Goal: Task Accomplishment & Management: Use online tool/utility

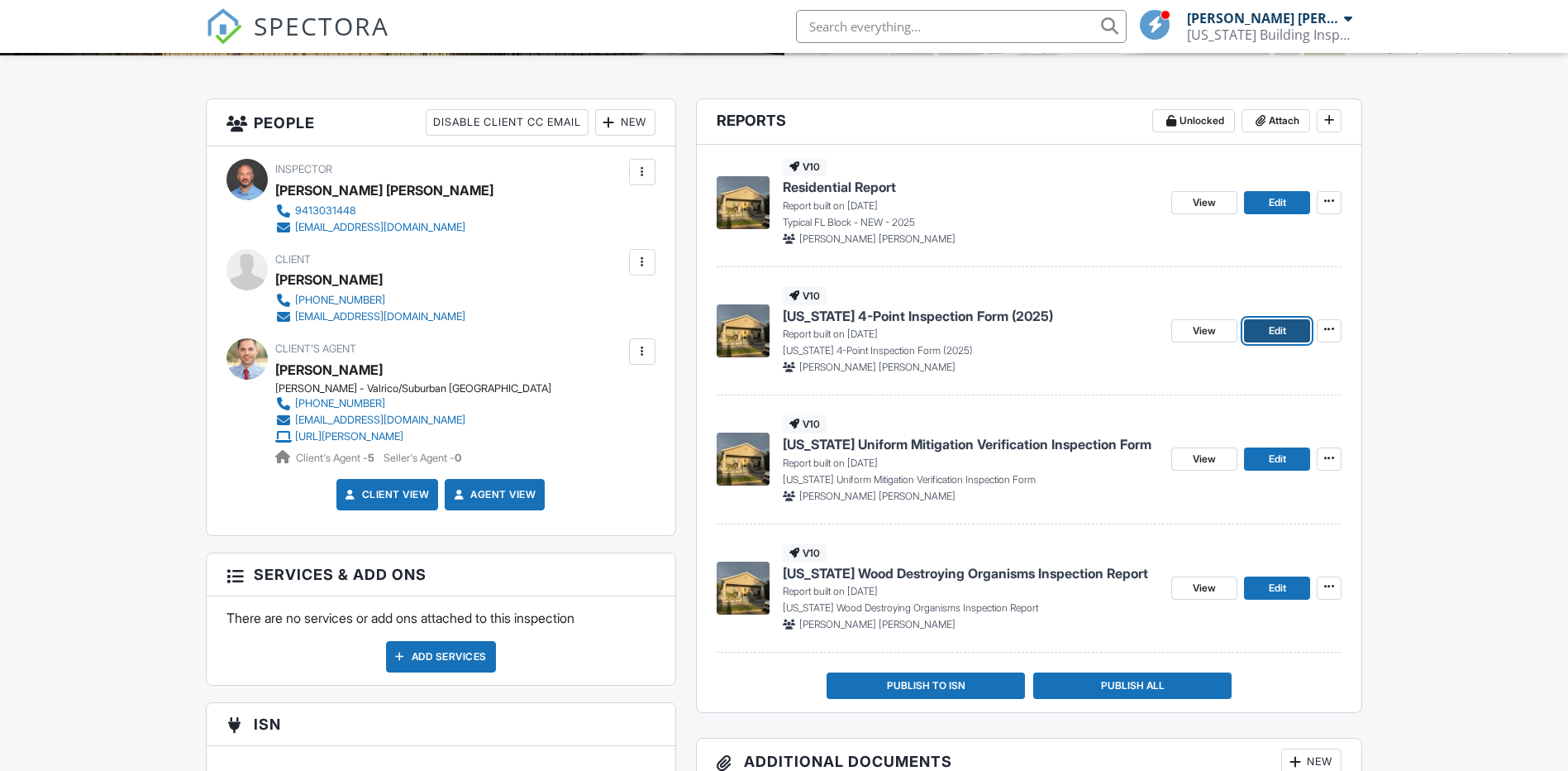
click at [1284, 339] on link "Edit" at bounding box center [1276, 330] width 66 height 23
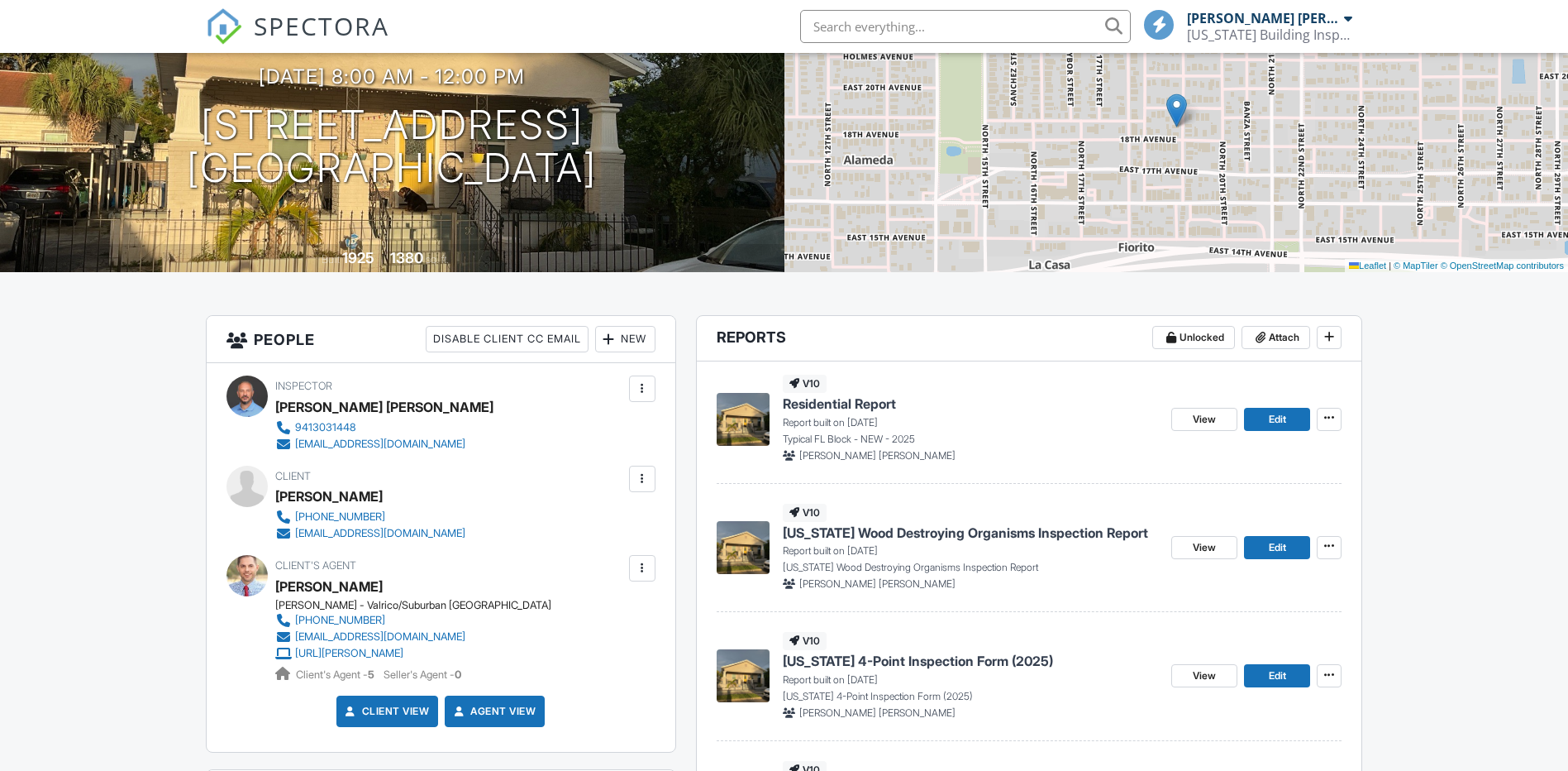
scroll to position [386, 0]
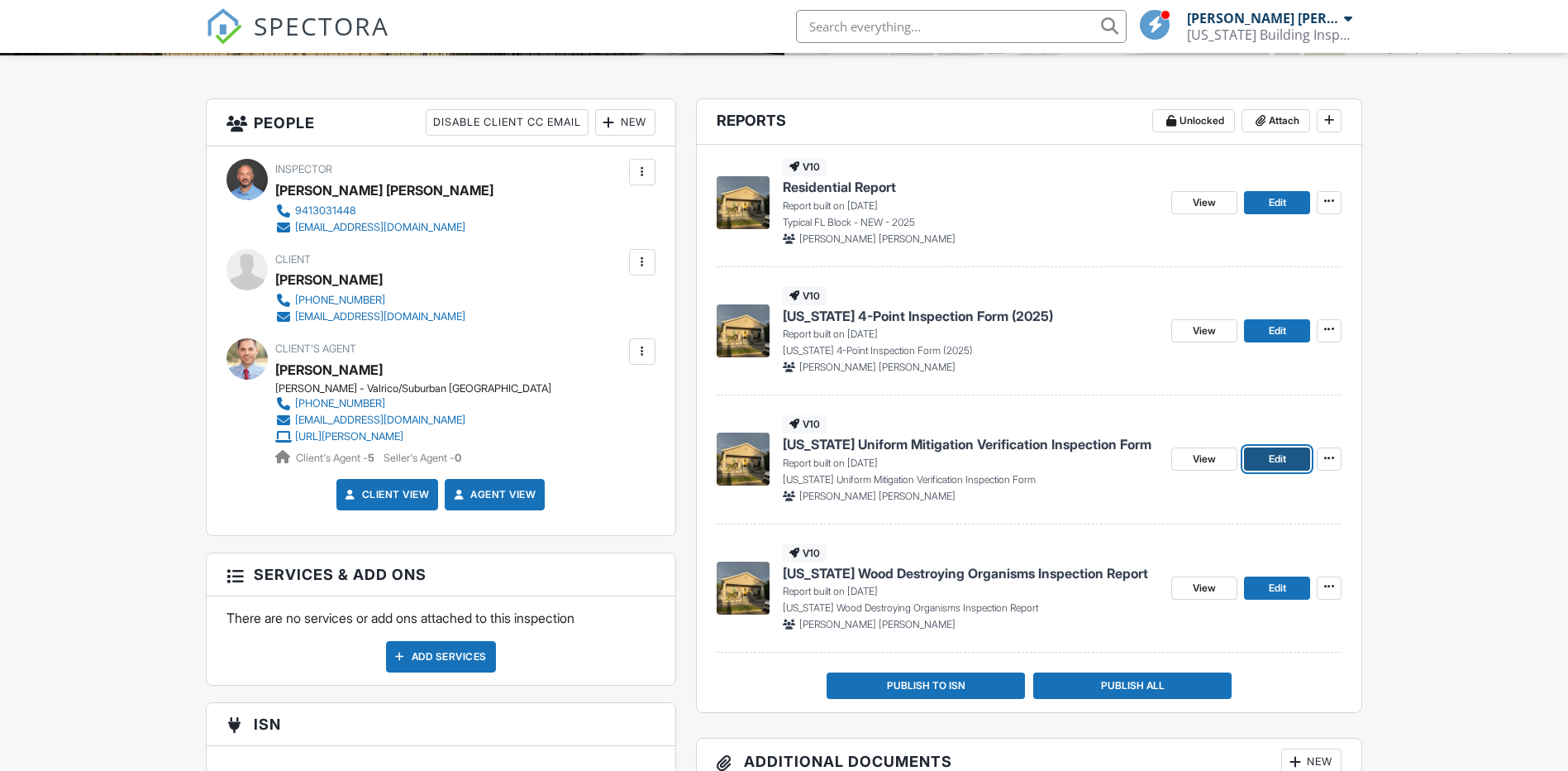
click at [1268, 461] on span "Edit" at bounding box center [1276, 459] width 17 height 17
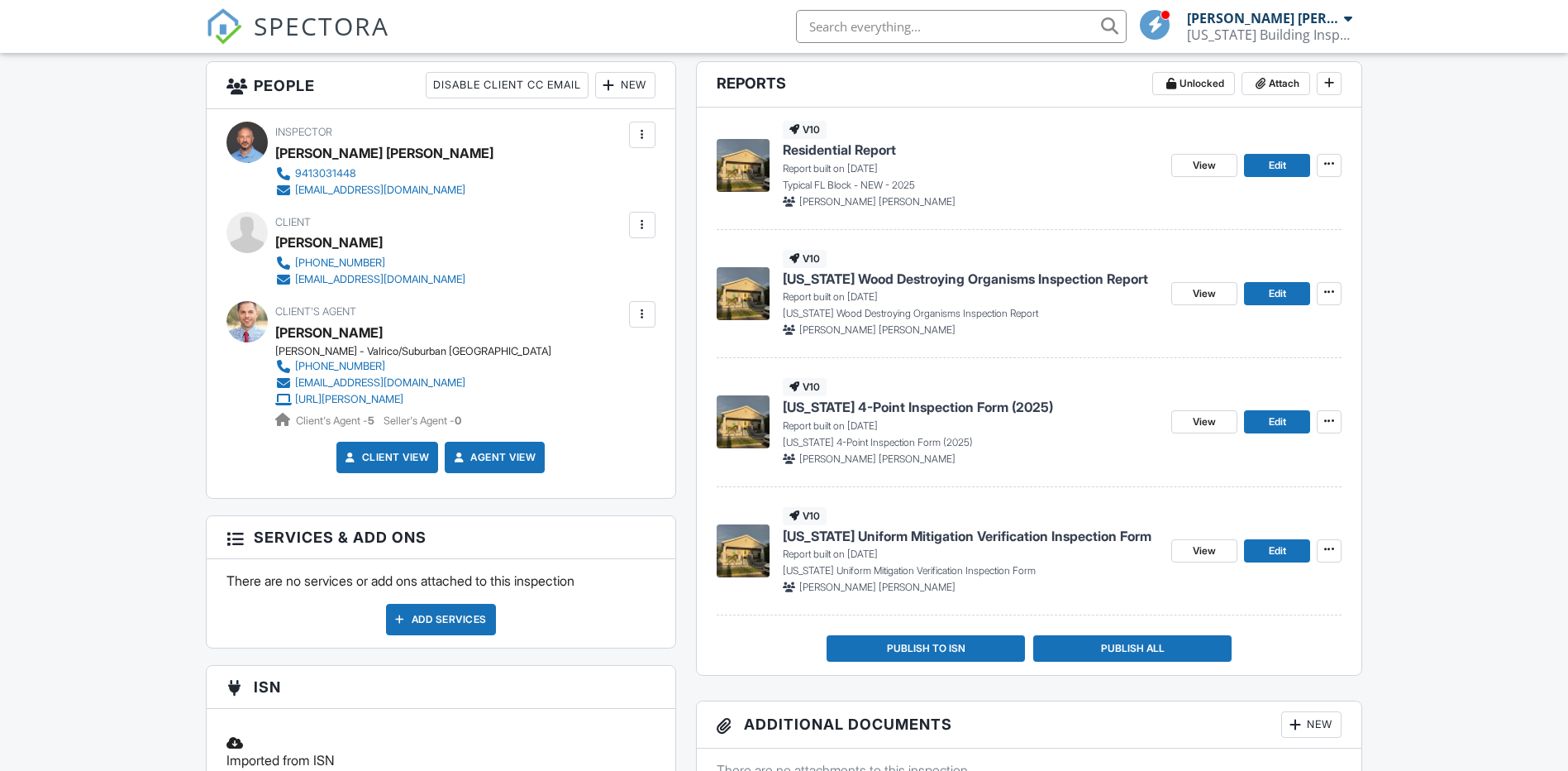
scroll to position [386, 0]
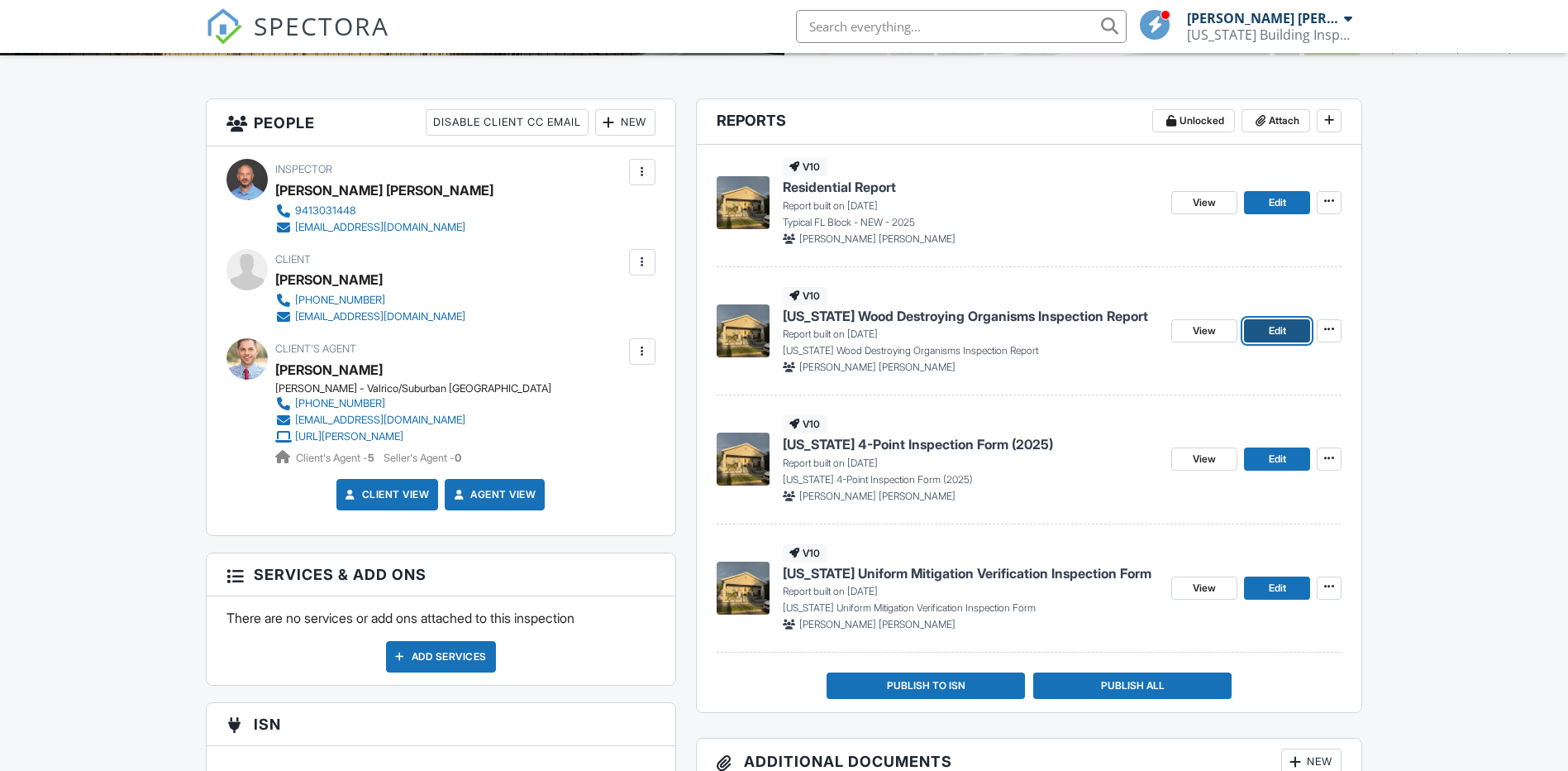
click at [1285, 326] on span "Edit" at bounding box center [1276, 330] width 17 height 17
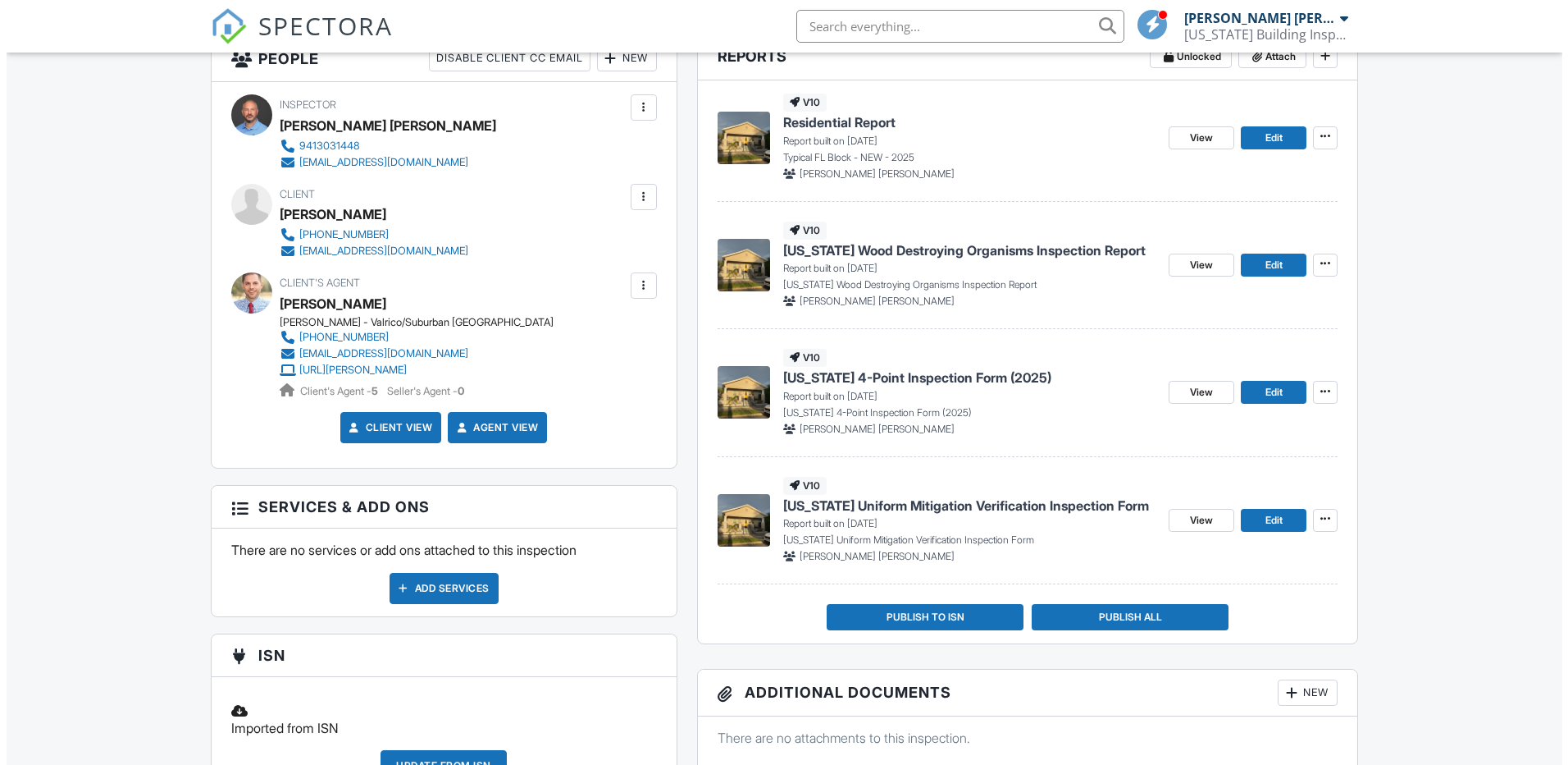
scroll to position [574, 0]
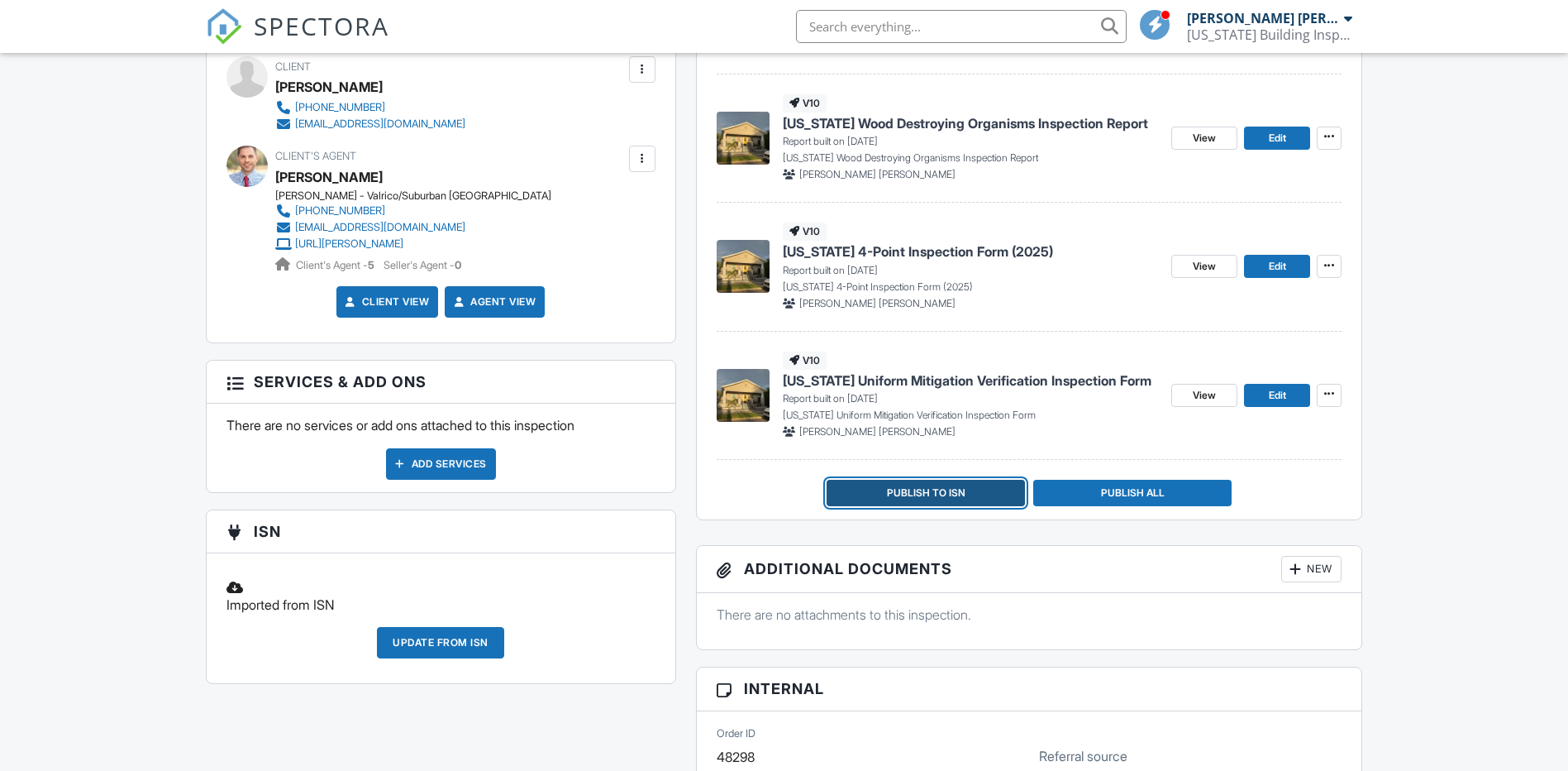
click at [897, 496] on span "Publish to ISN" at bounding box center [925, 493] width 78 height 17
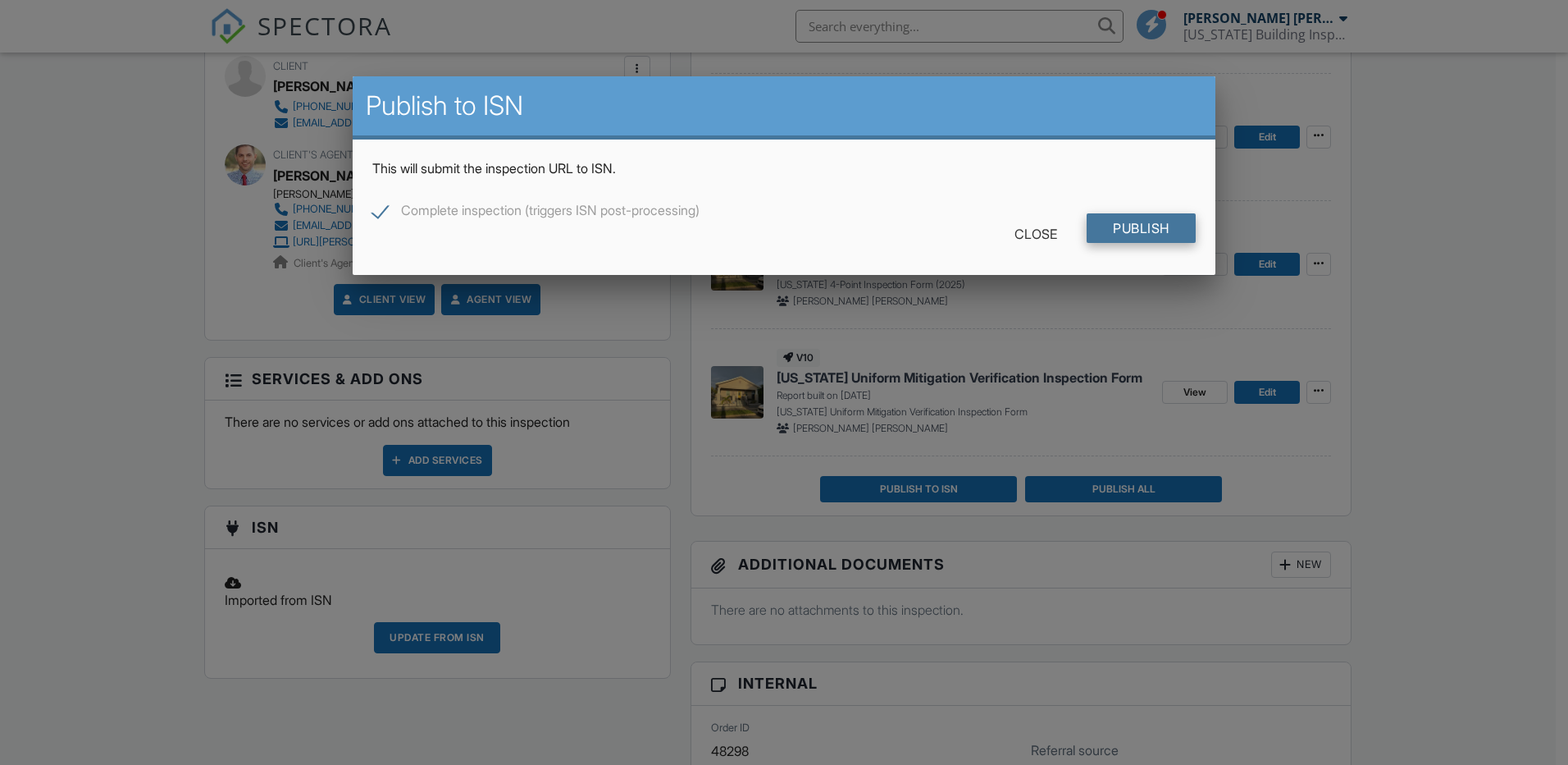
click at [1152, 226] on input "Publish" at bounding box center [1142, 228] width 110 height 29
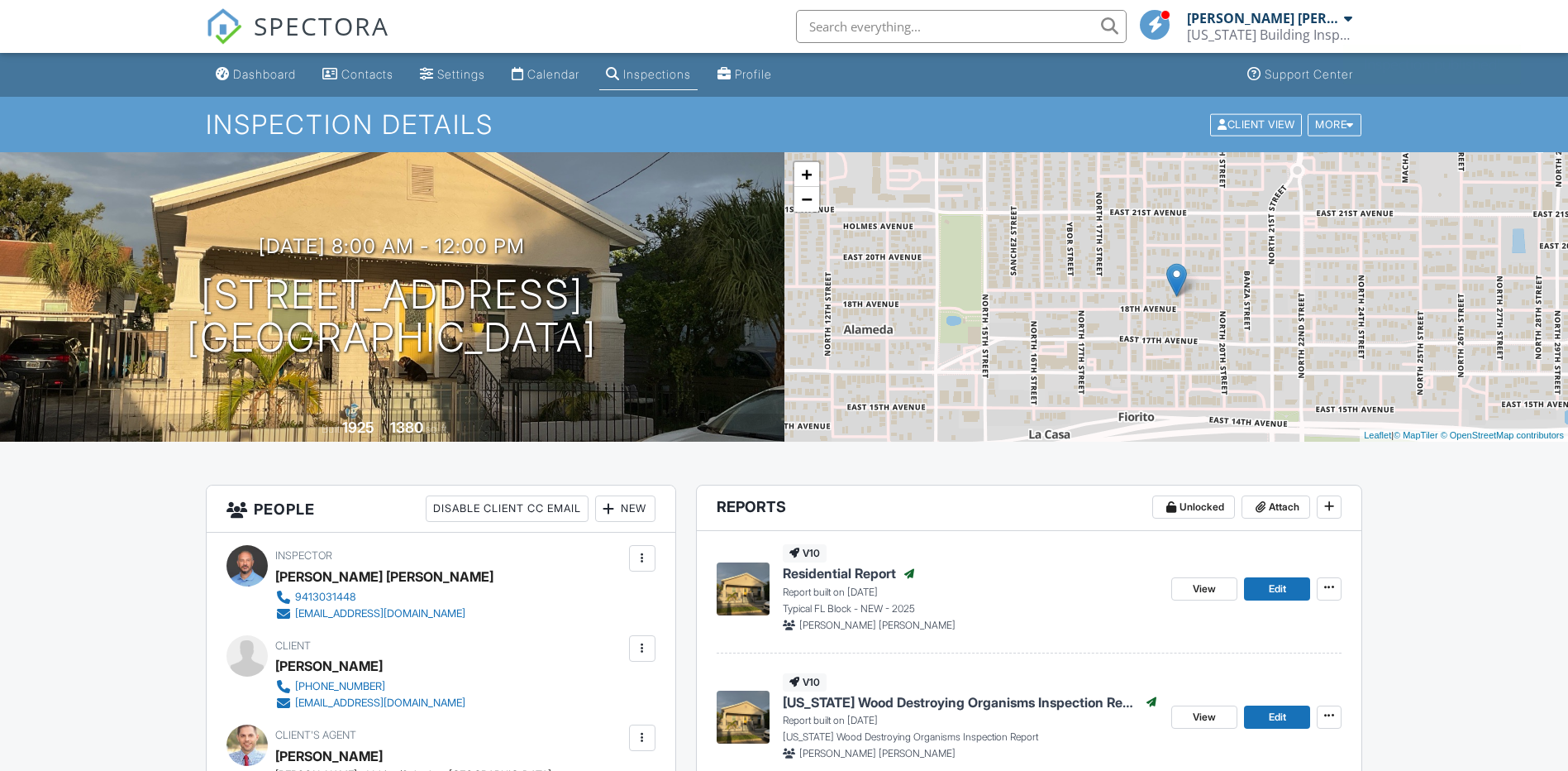
scroll to position [192, 0]
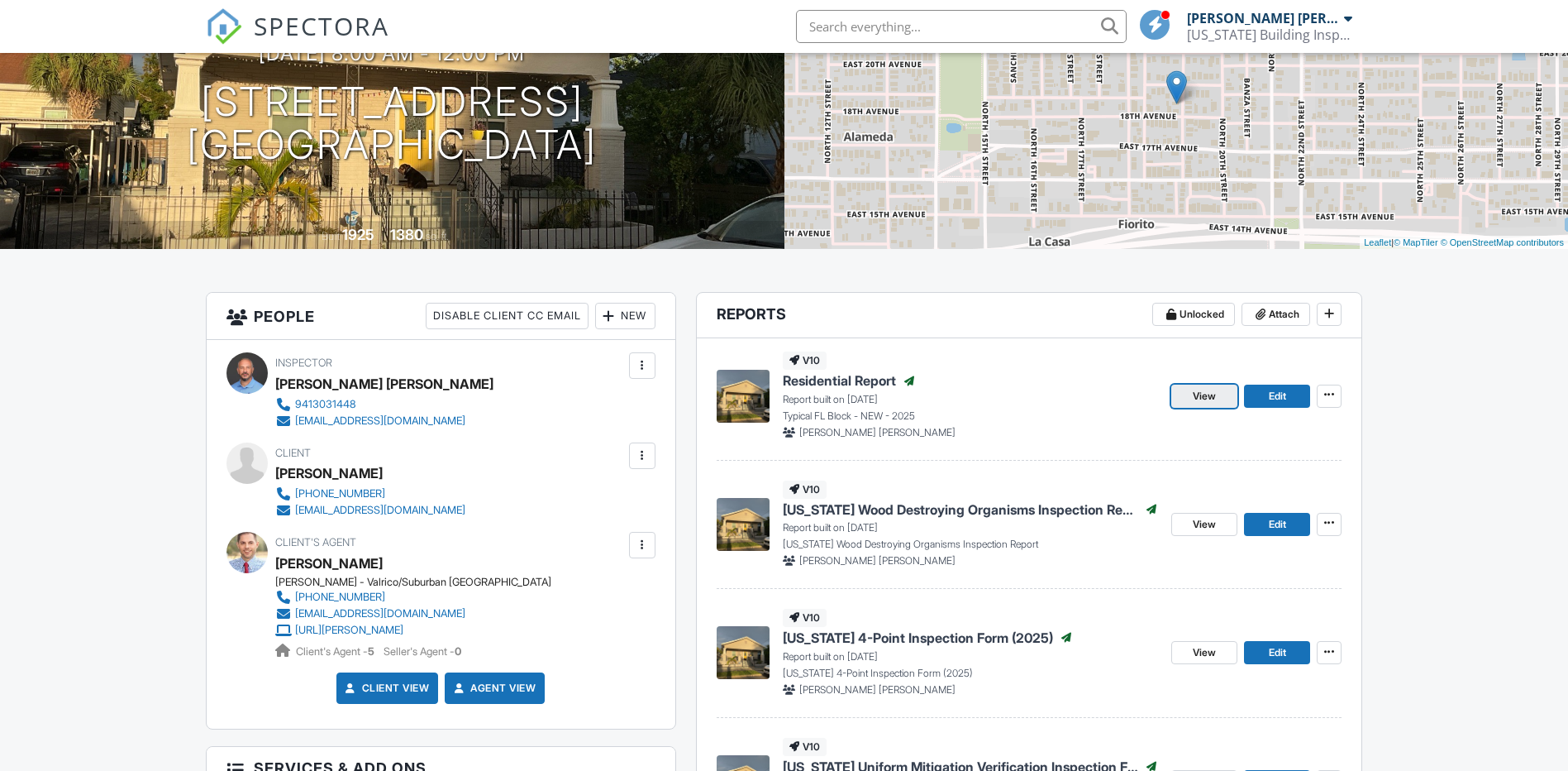
click at [1203, 396] on span "View" at bounding box center [1204, 396] width 23 height 17
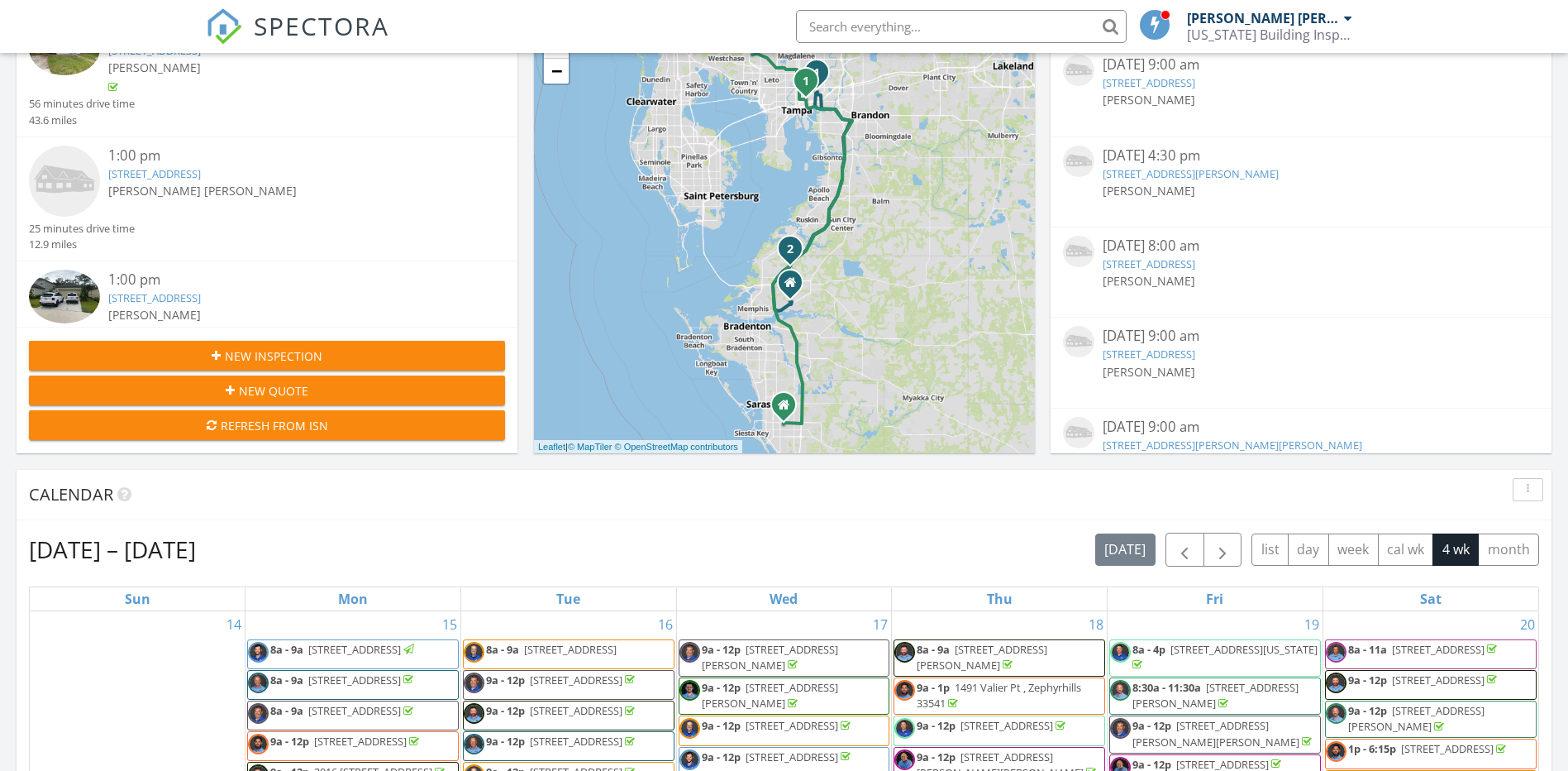
scroll to position [210, 0]
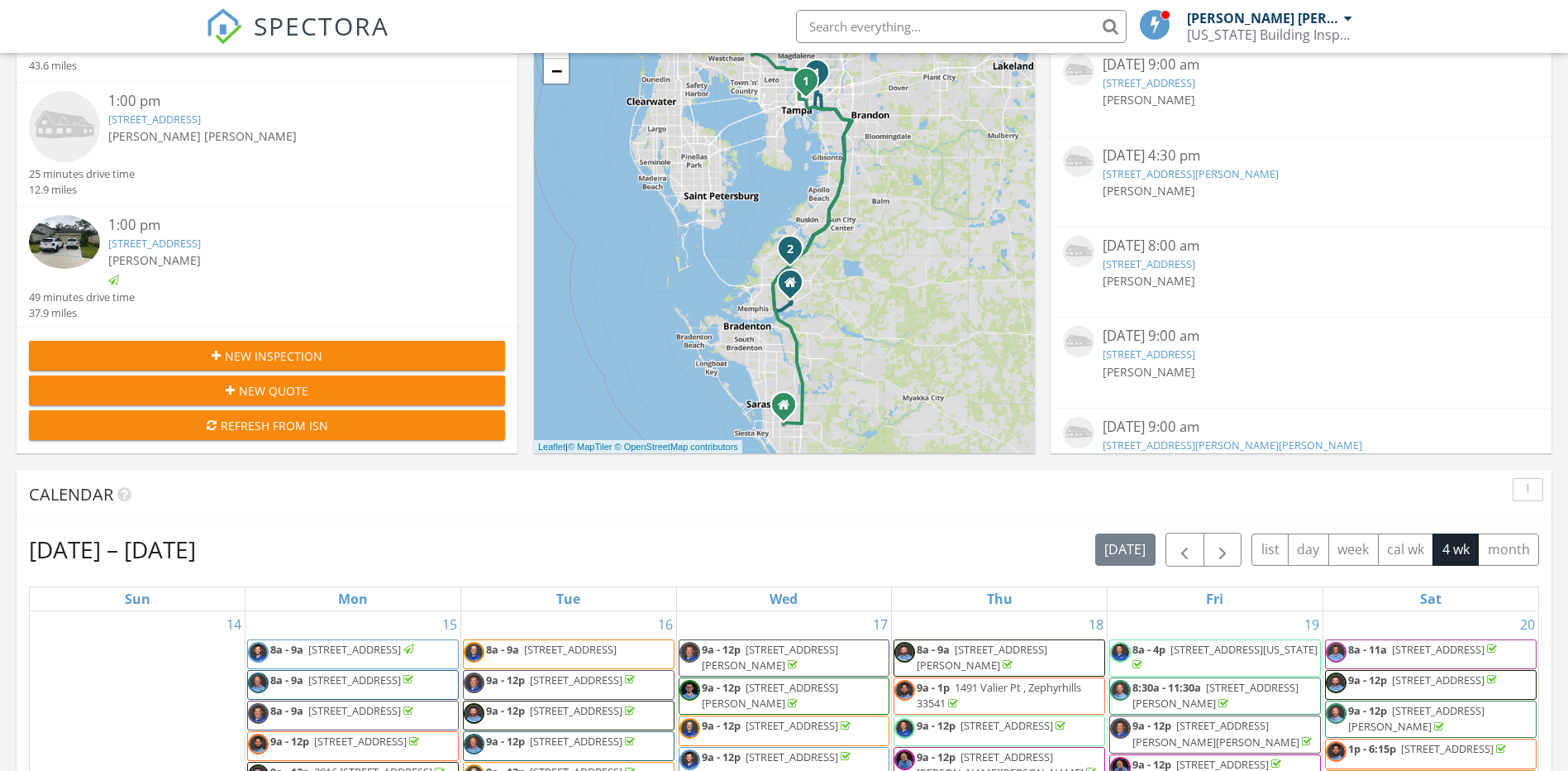
click at [200, 119] on link "6747 Citrus Creek Ln, Tampa, FL 33625" at bounding box center [155, 119] width 93 height 15
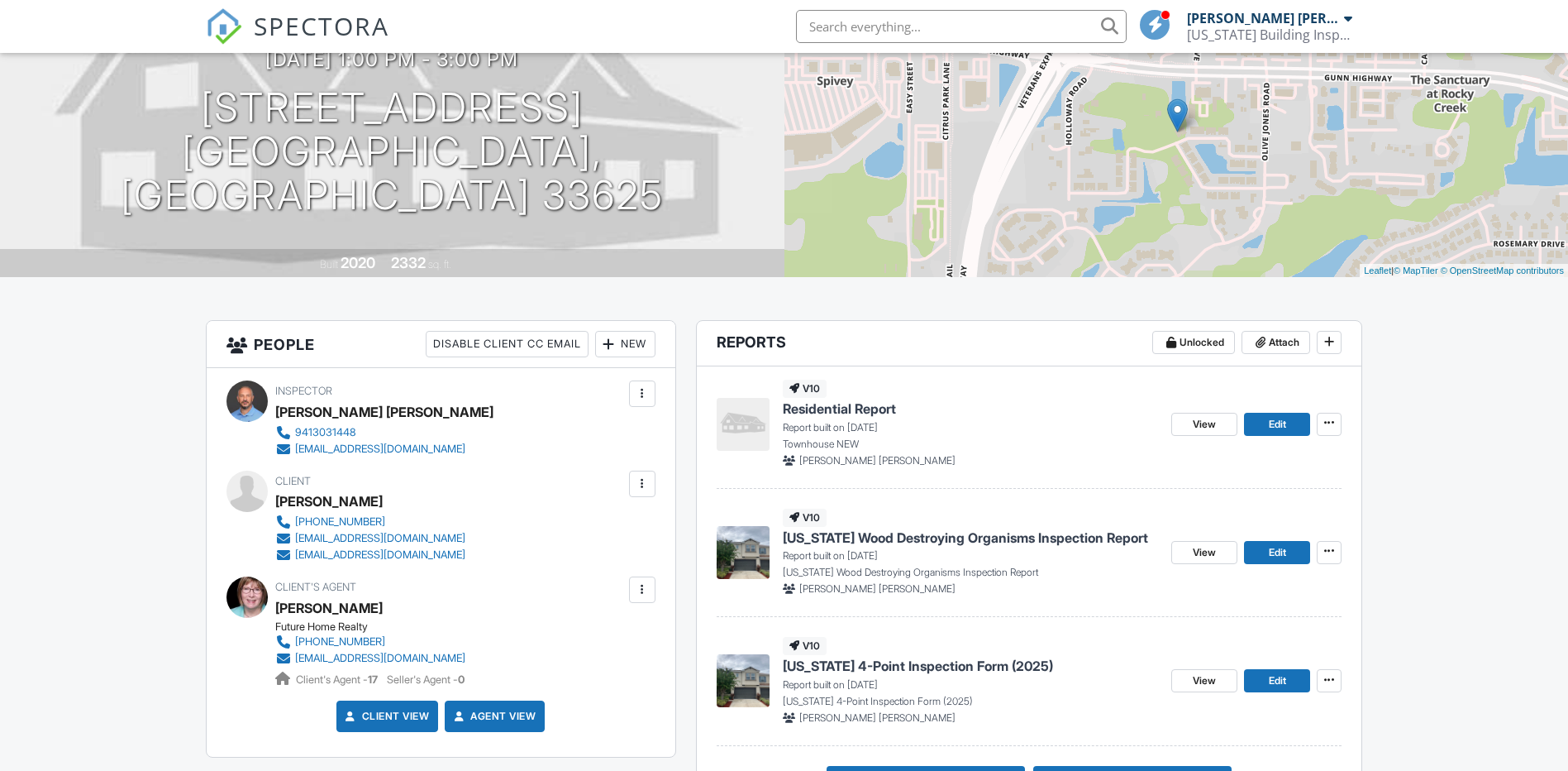
scroll to position [386, 0]
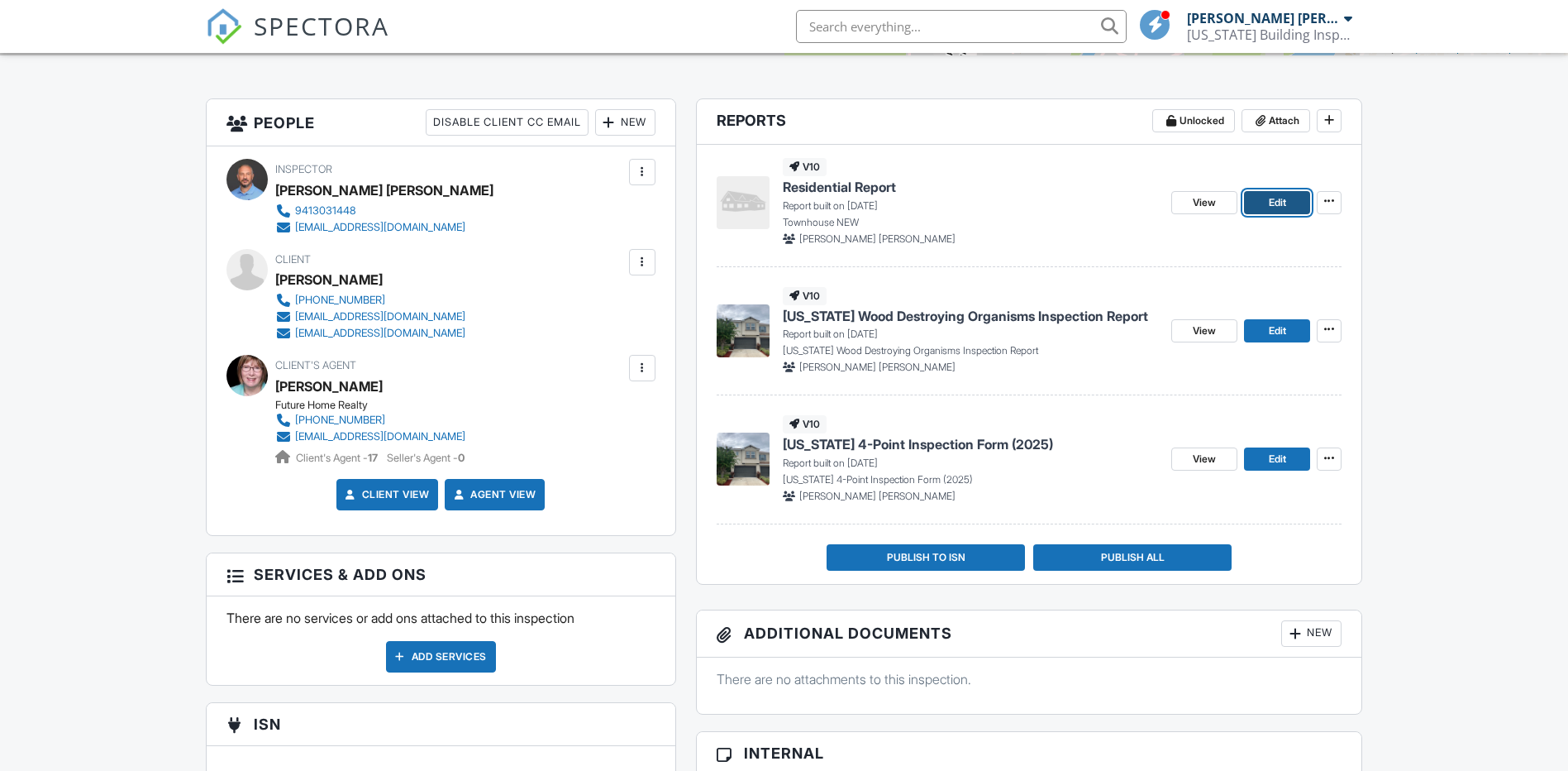
click at [1280, 201] on span "Edit" at bounding box center [1276, 202] width 17 height 17
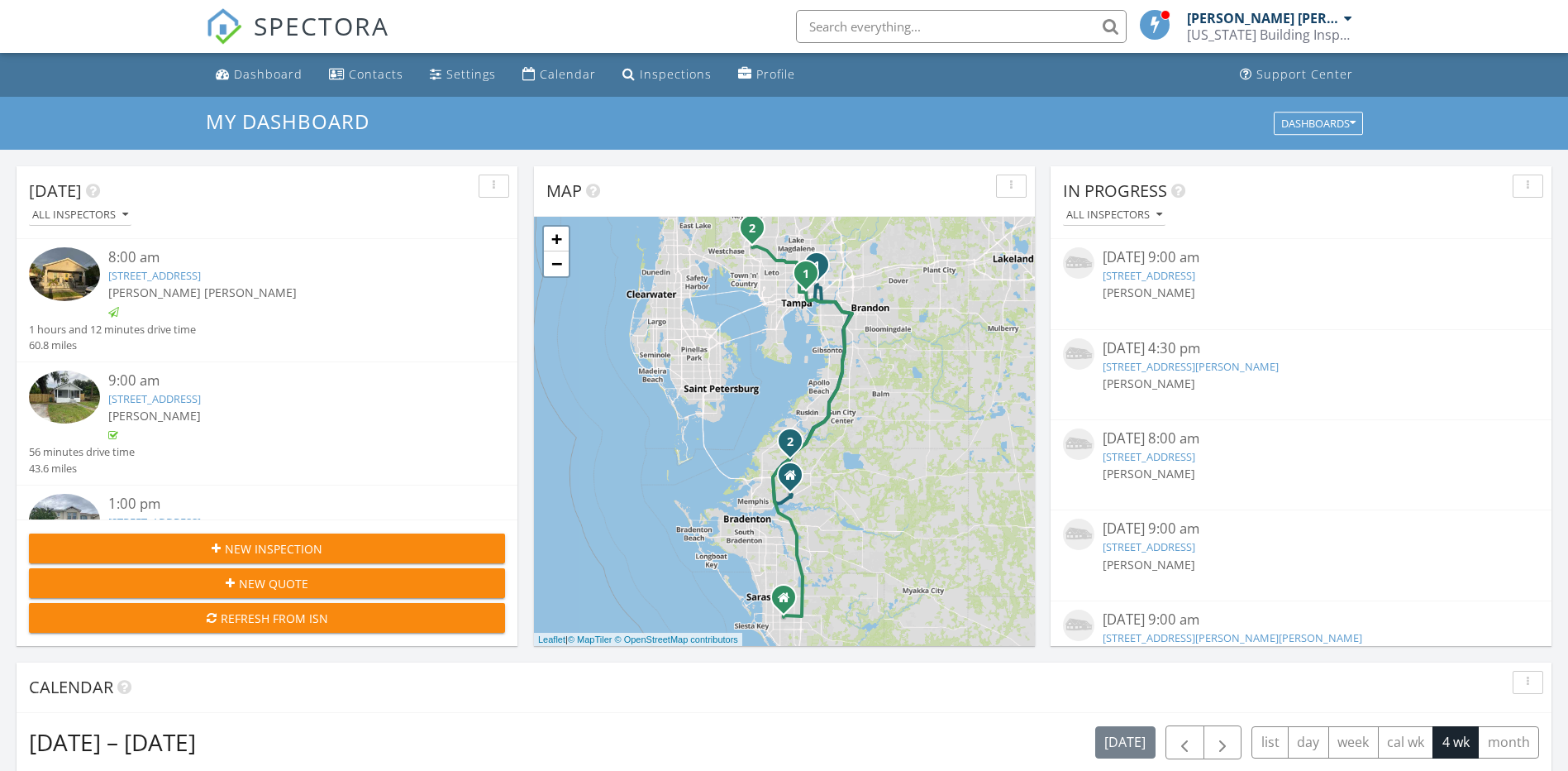
click at [169, 271] on link "[STREET_ADDRESS]" at bounding box center [155, 275] width 93 height 15
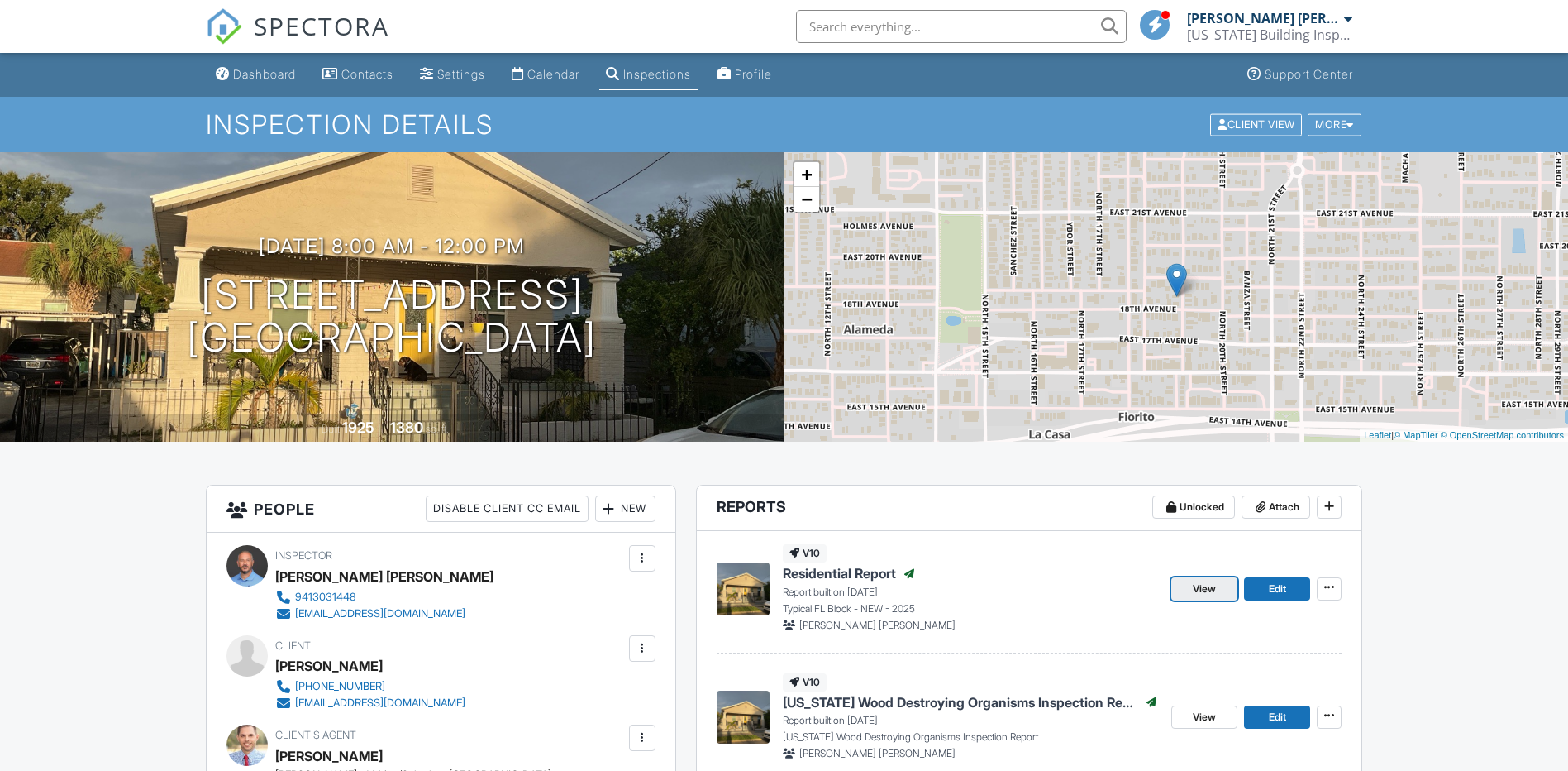
click at [1207, 581] on span "View" at bounding box center [1204, 589] width 23 height 17
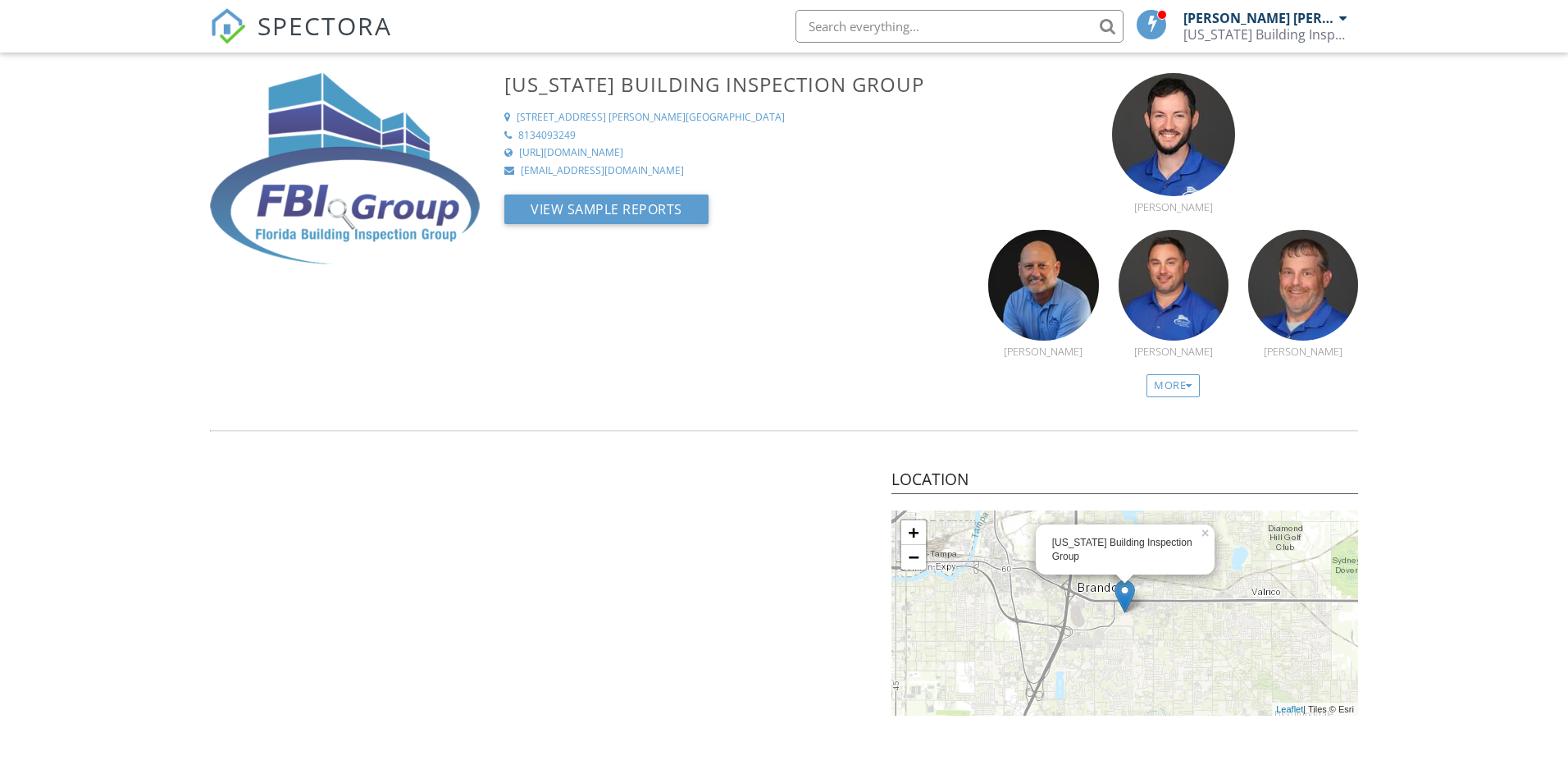
click at [376, 168] on img at bounding box center [345, 168] width 270 height 191
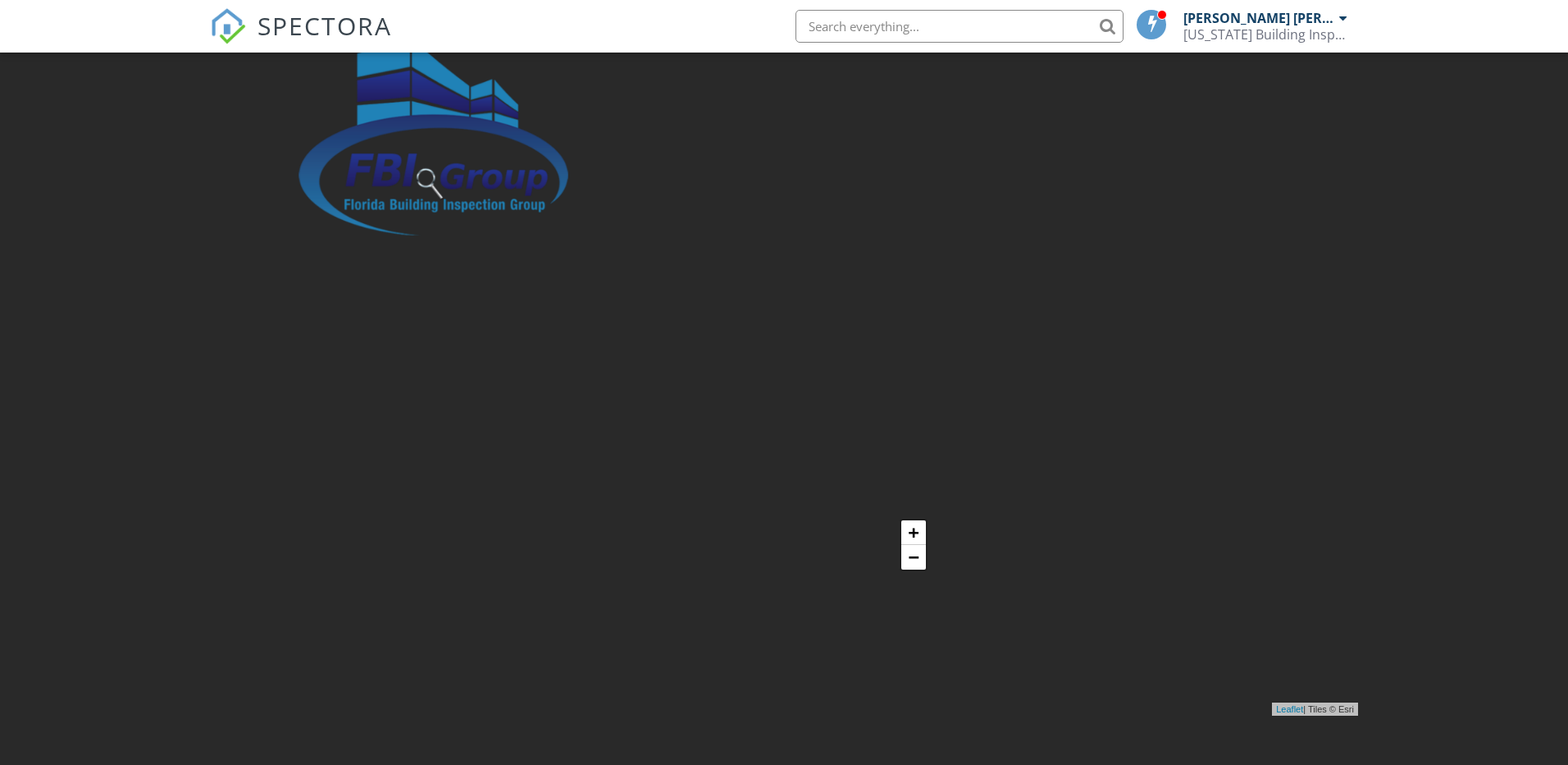
click at [381, 164] on img at bounding box center [434, 137] width 270 height 197
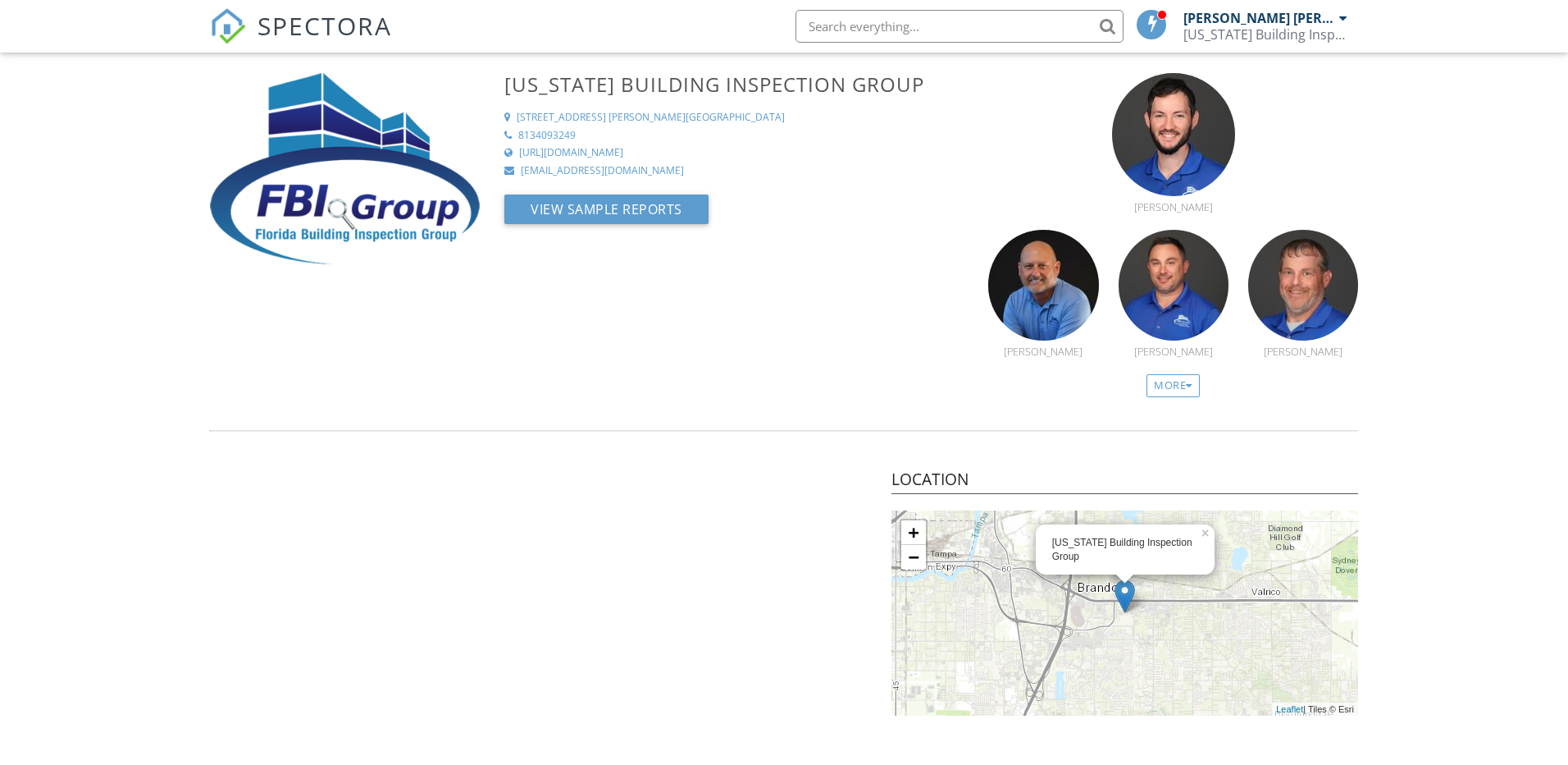
click at [323, 26] on span "SPECTORA" at bounding box center [324, 26] width 134 height 35
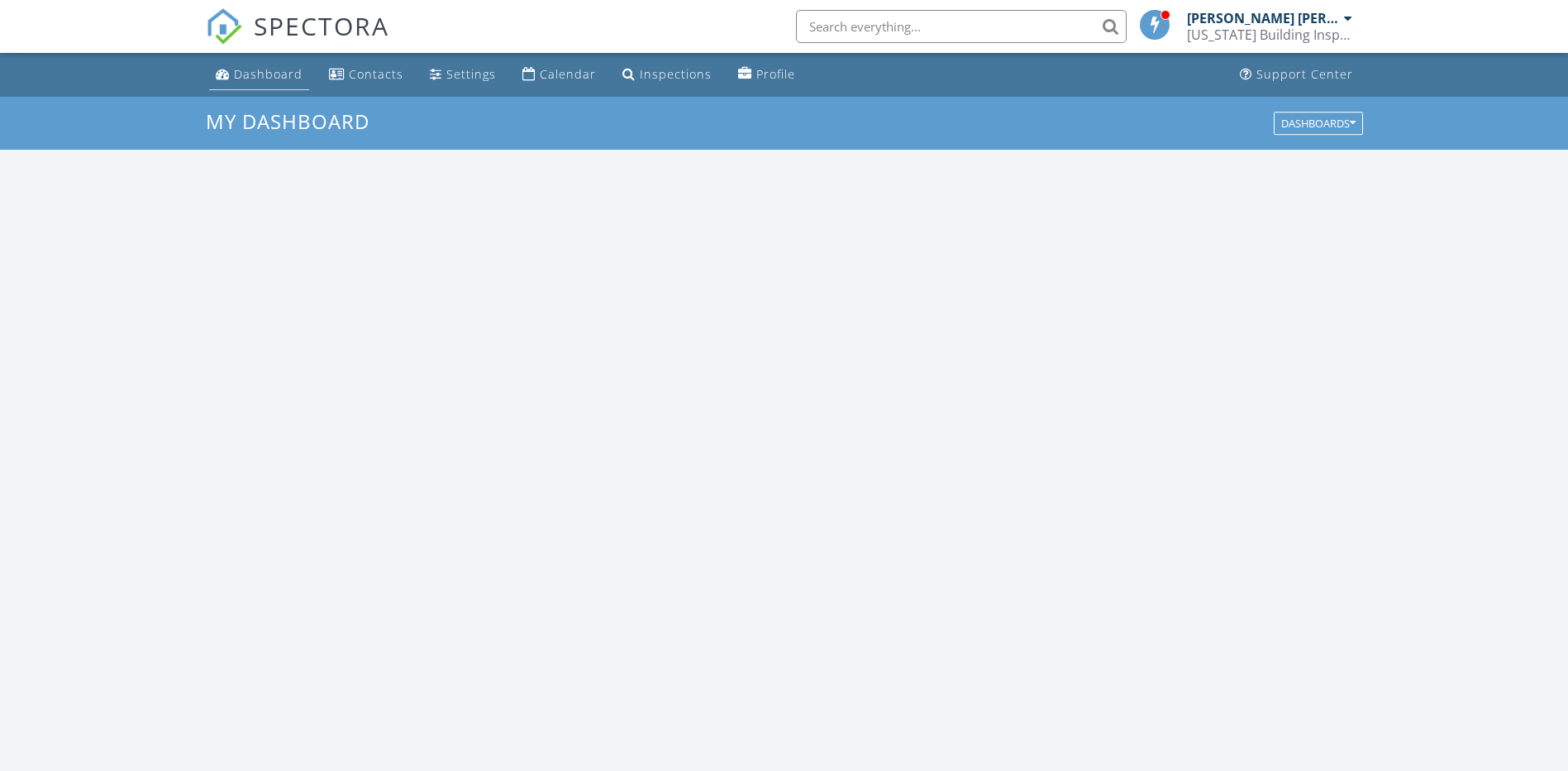
scroll to position [1530, 1594]
click at [271, 75] on div "Dashboard" at bounding box center [268, 74] width 69 height 16
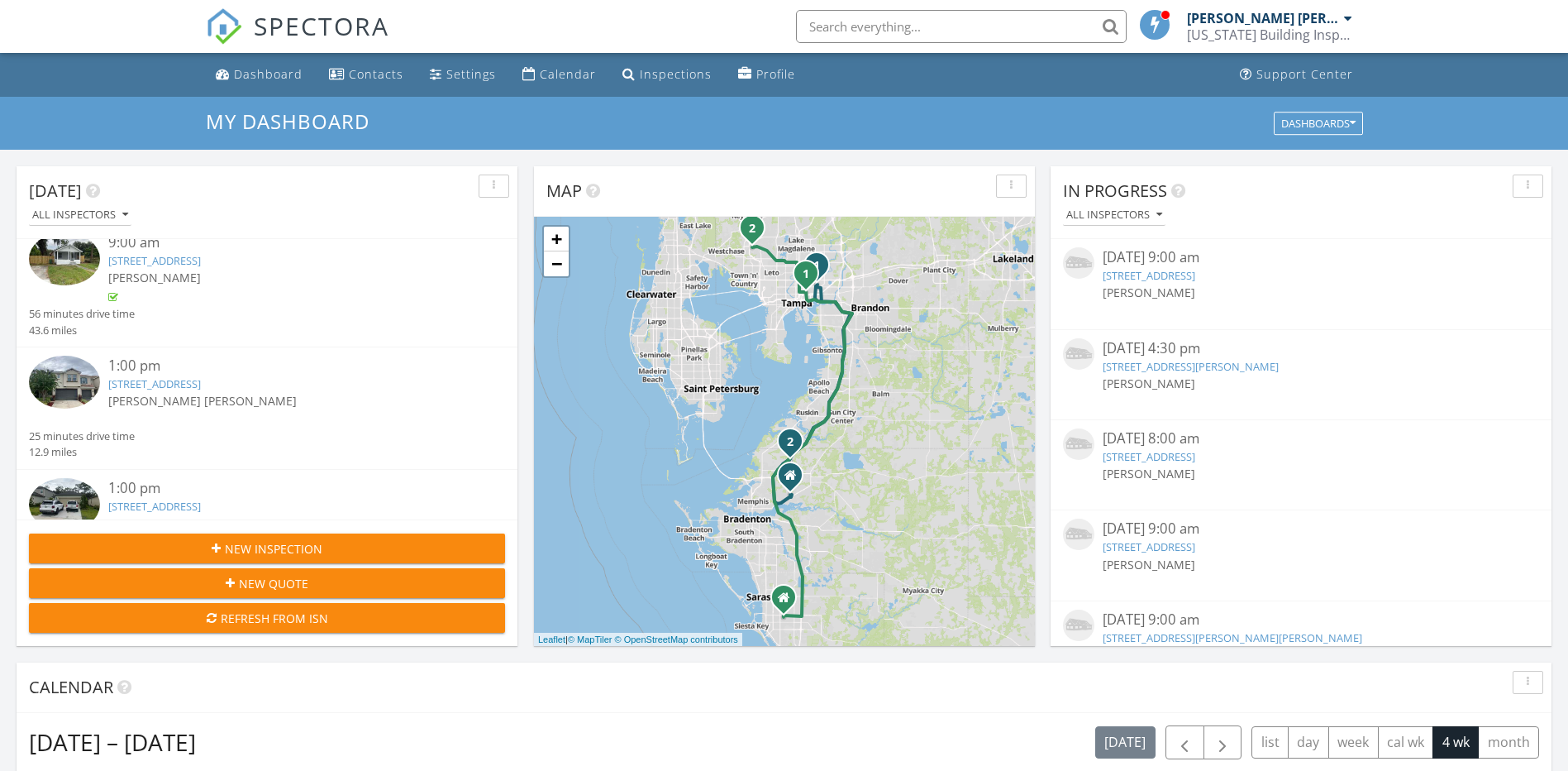
scroll to position [192, 0]
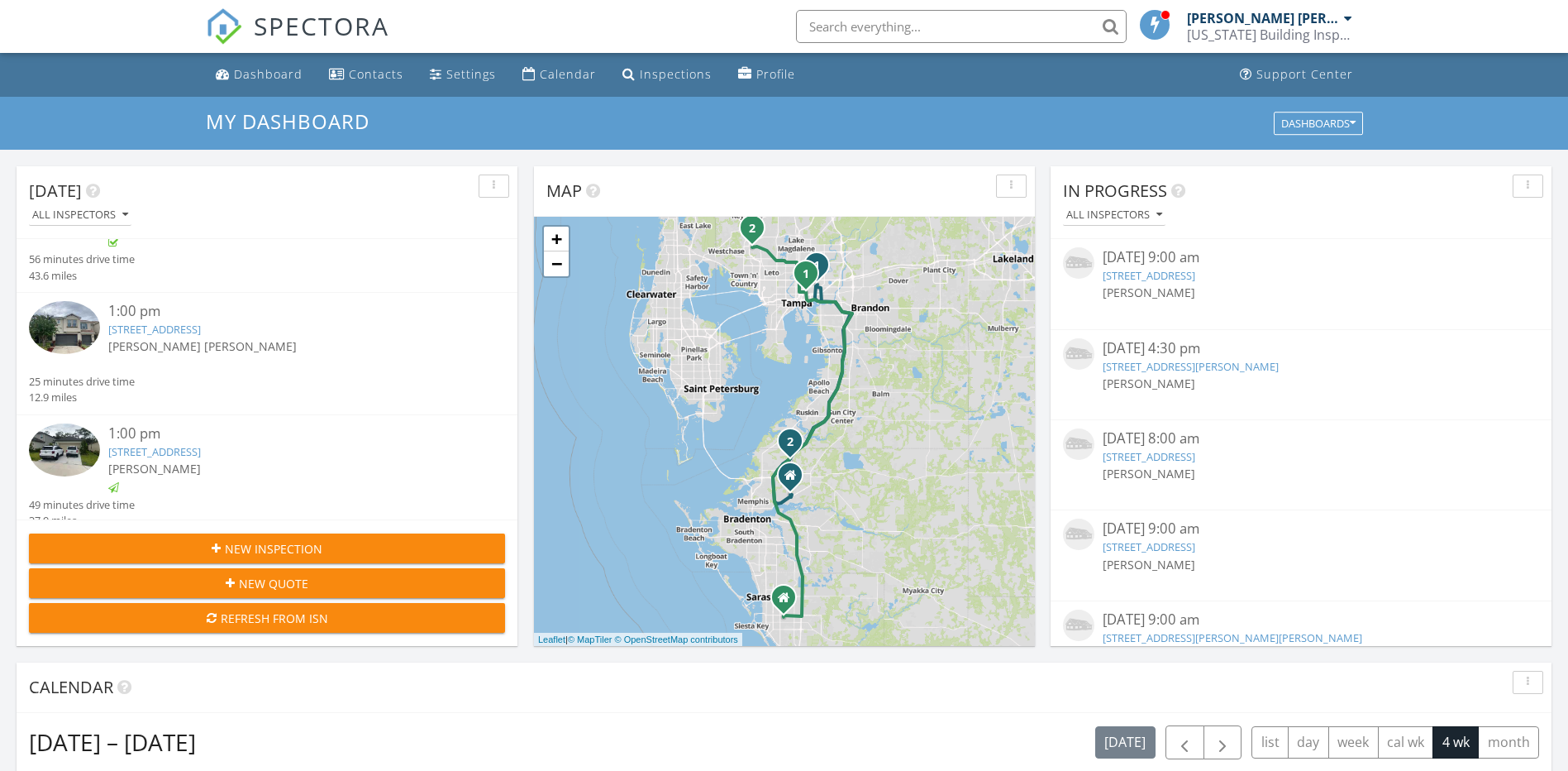
click at [196, 328] on link "[STREET_ADDRESS]" at bounding box center [155, 329] width 93 height 15
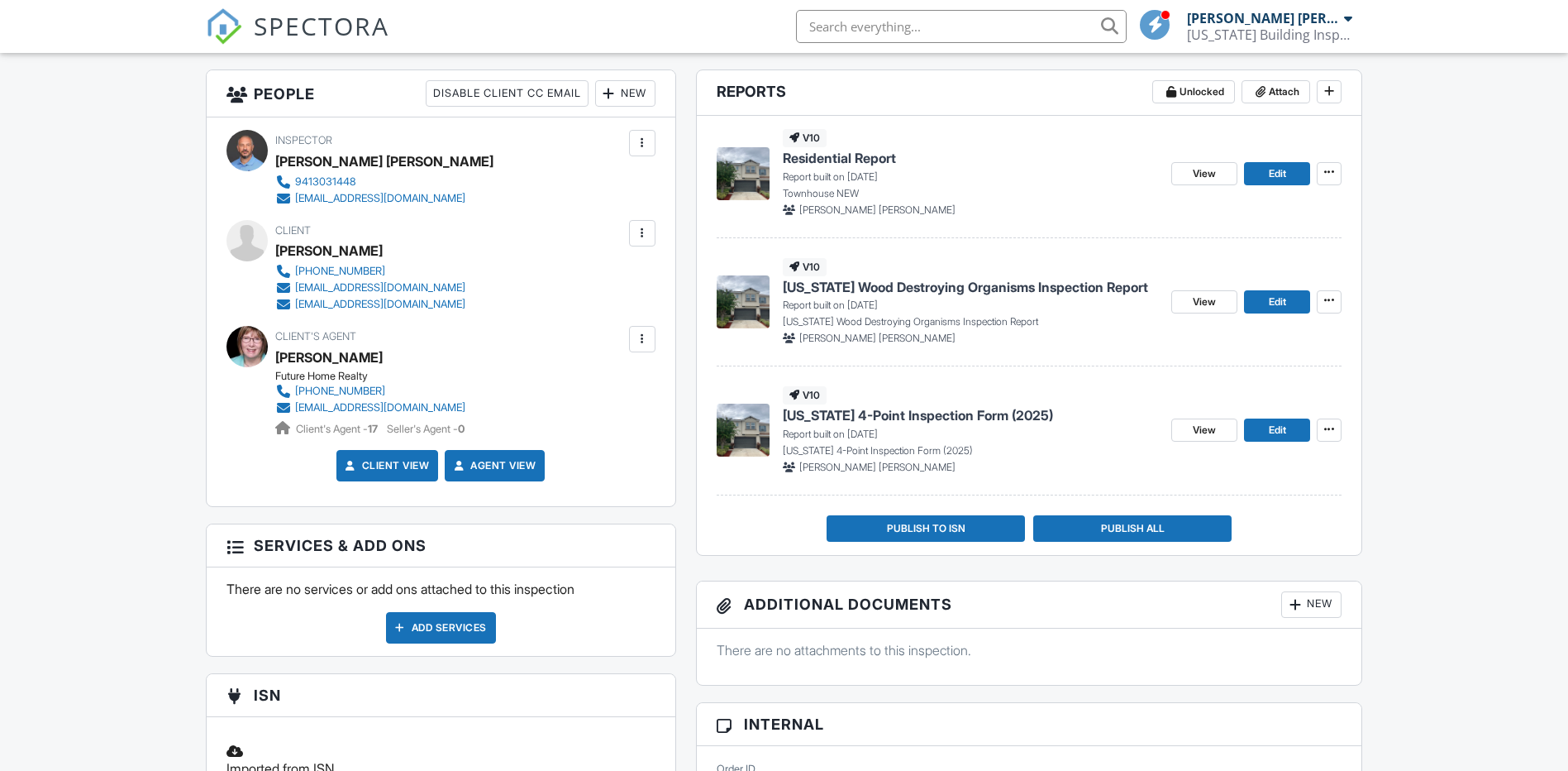
scroll to position [386, 0]
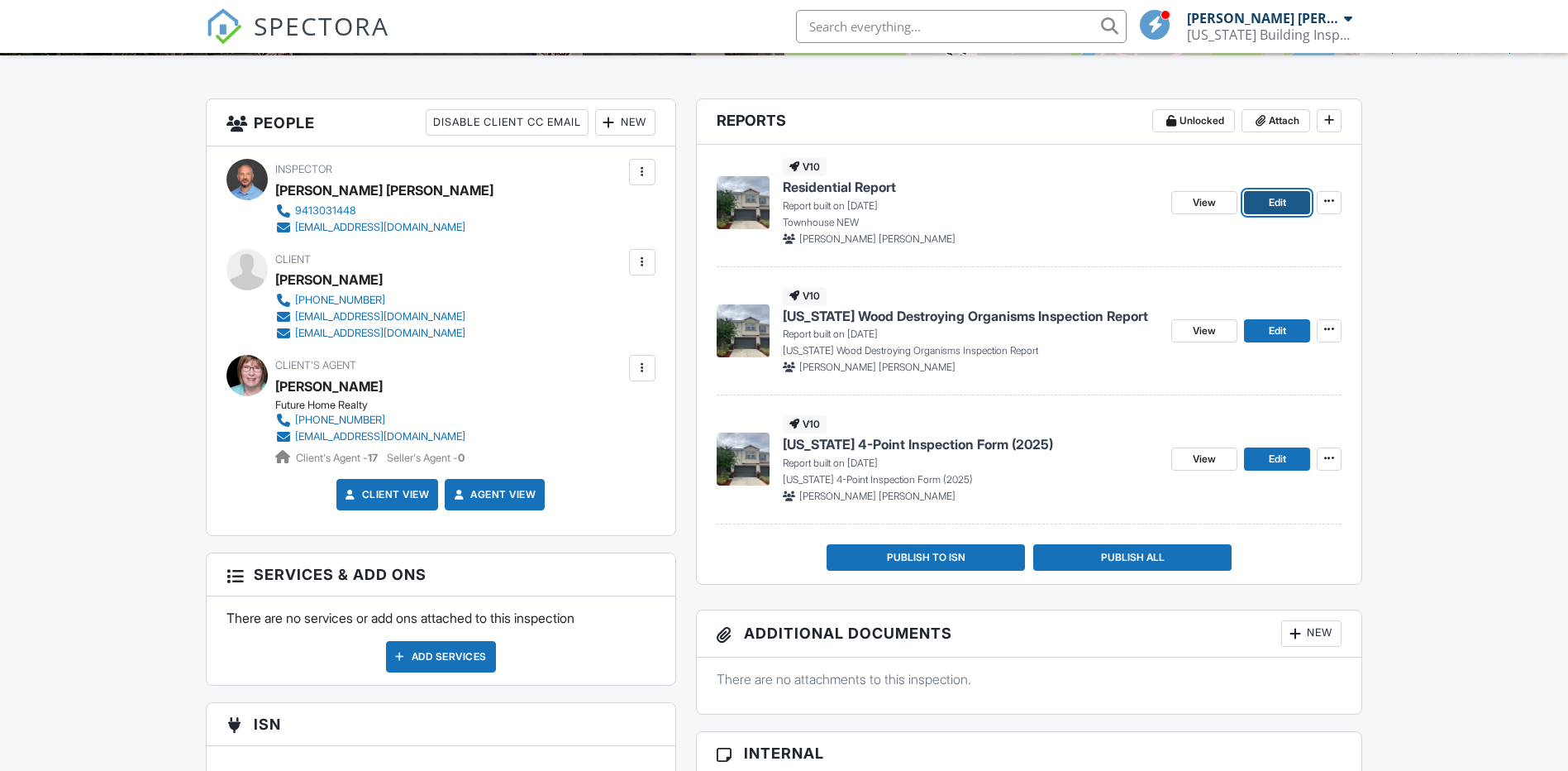
click at [1278, 200] on span "Edit" at bounding box center [1276, 202] width 17 height 17
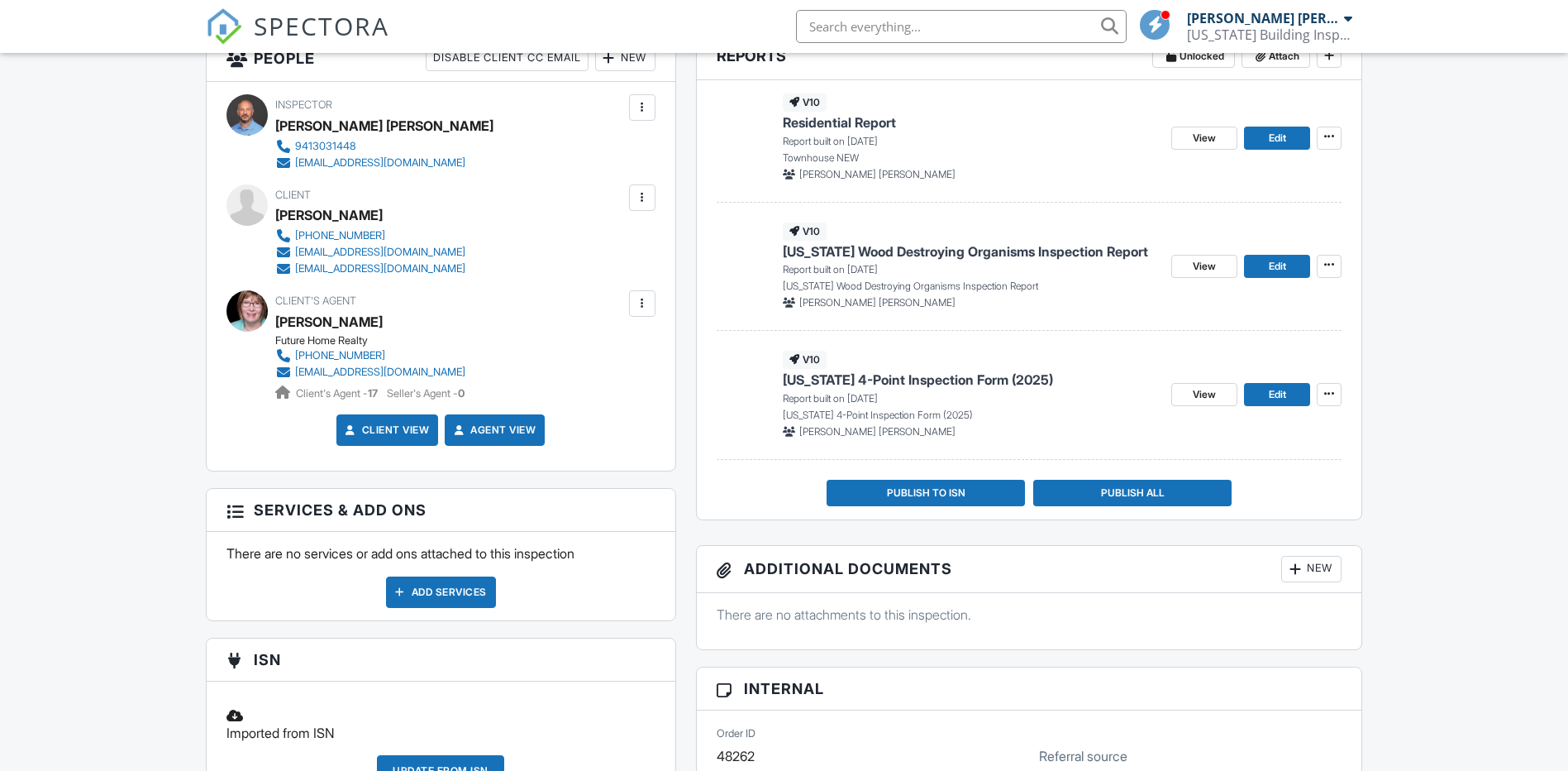
scroll to position [386, 0]
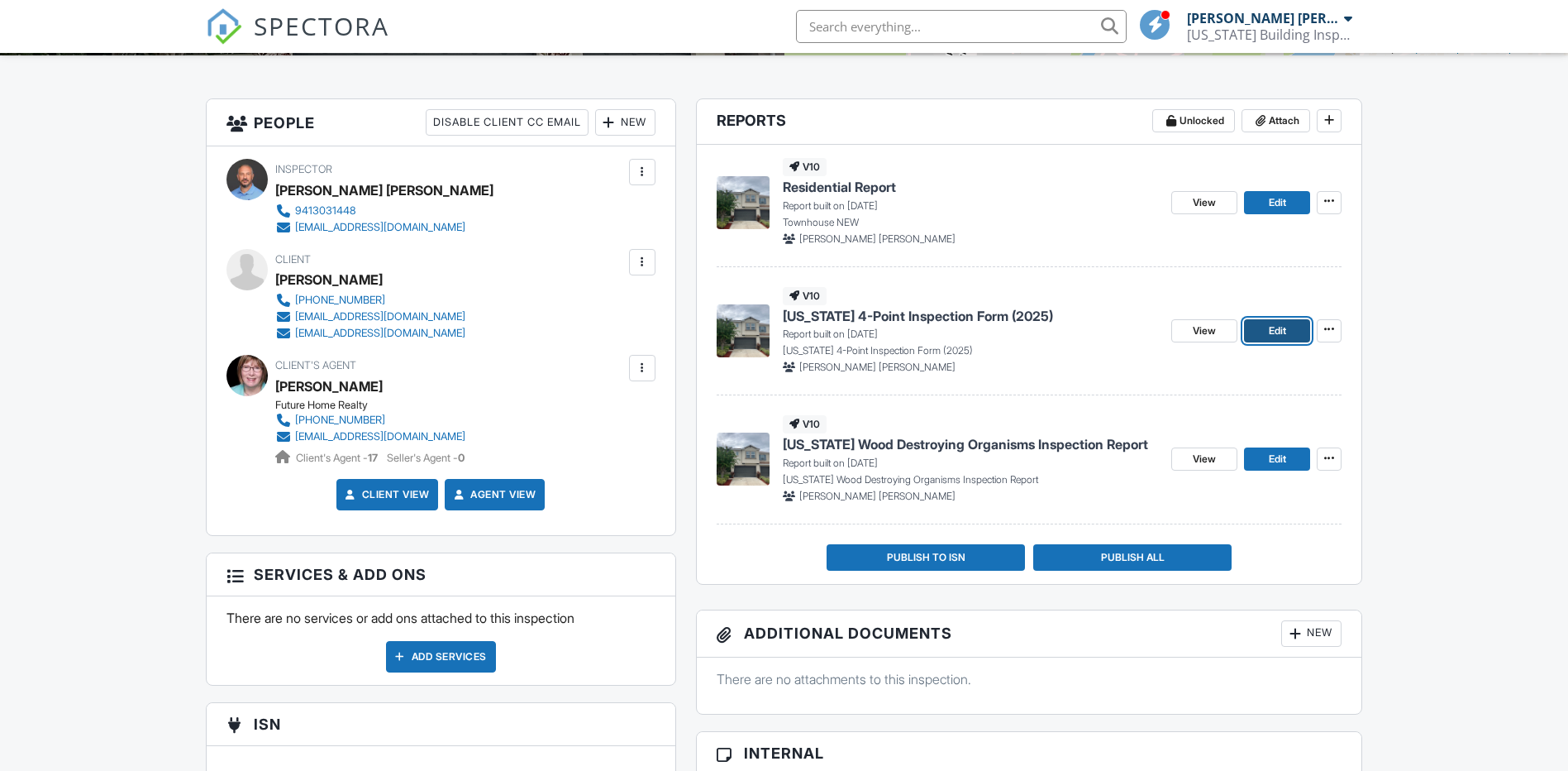
click at [1260, 328] on link "Edit" at bounding box center [1276, 330] width 66 height 23
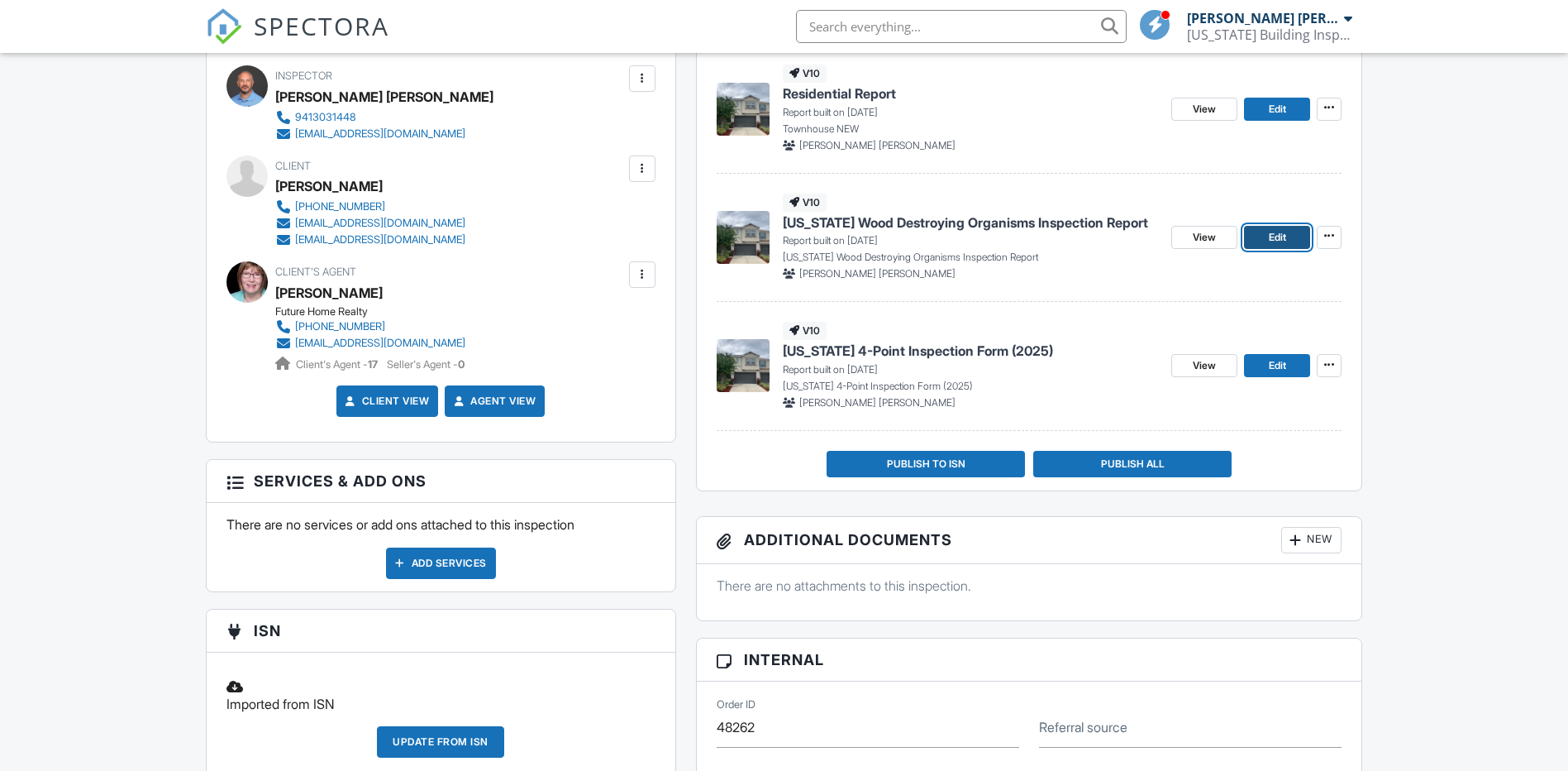
click at [1271, 245] on span "Edit" at bounding box center [1276, 237] width 17 height 17
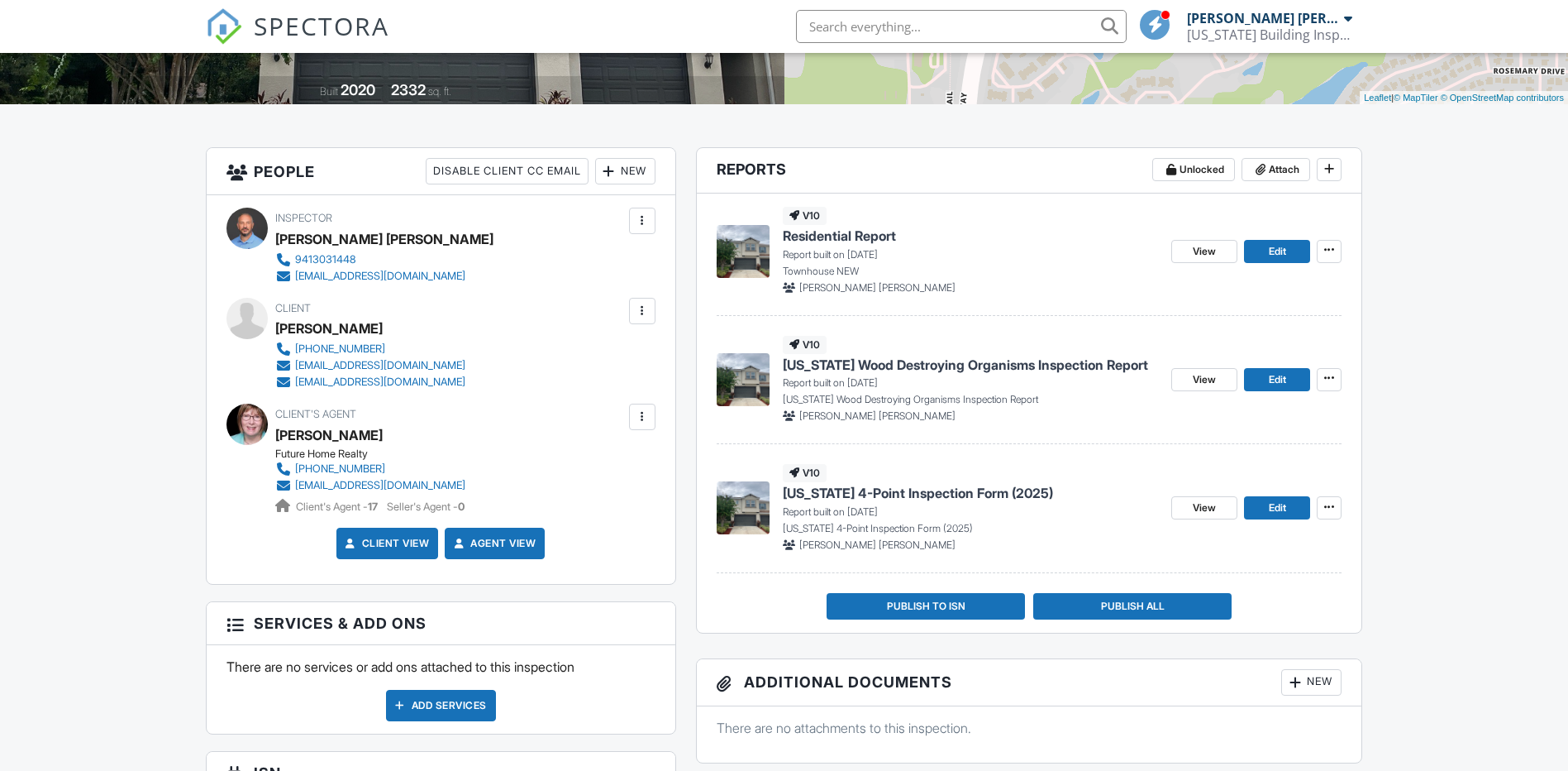
scroll to position [200, 0]
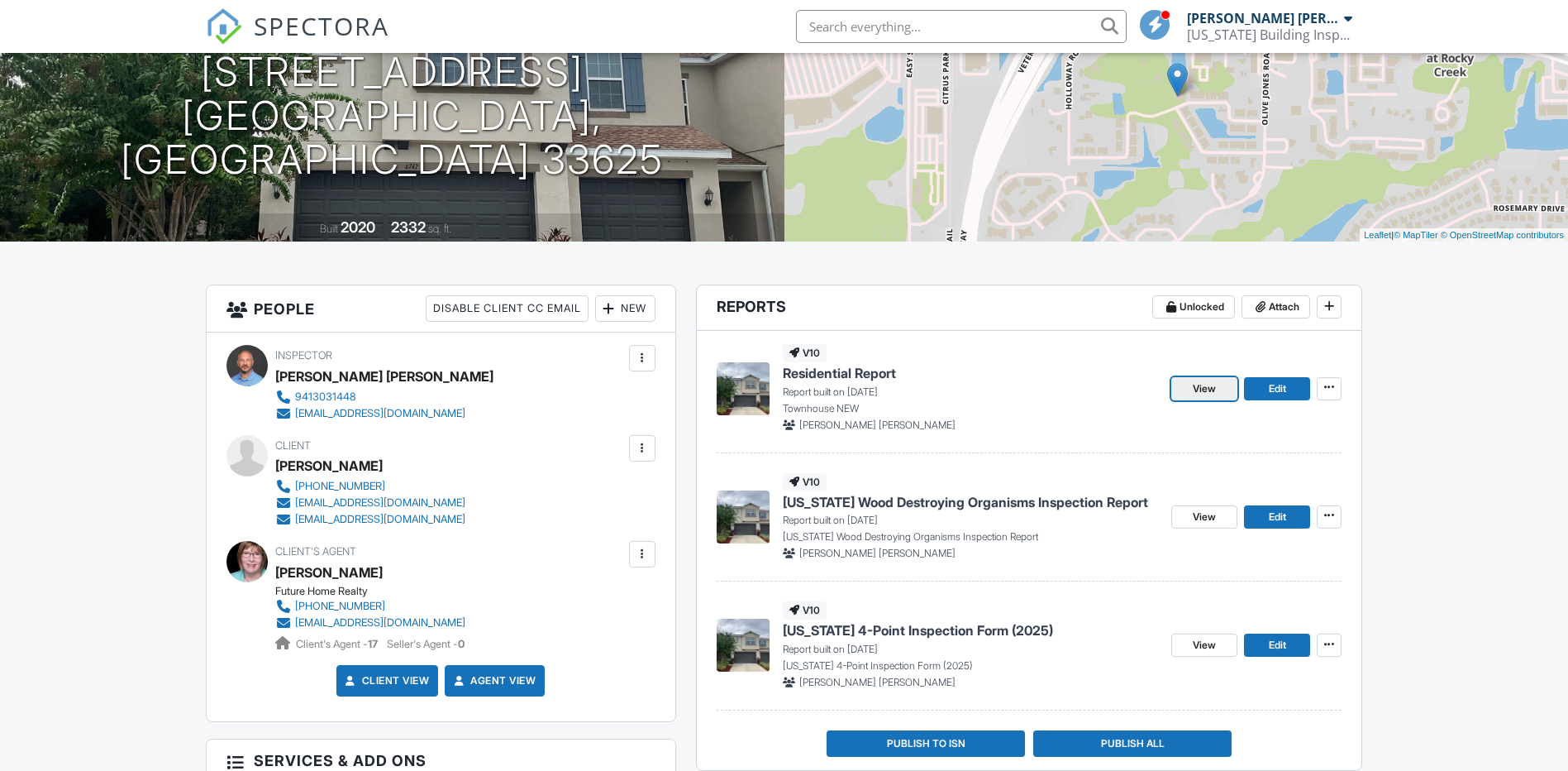
click at [1215, 385] on span "View" at bounding box center [1204, 388] width 23 height 17
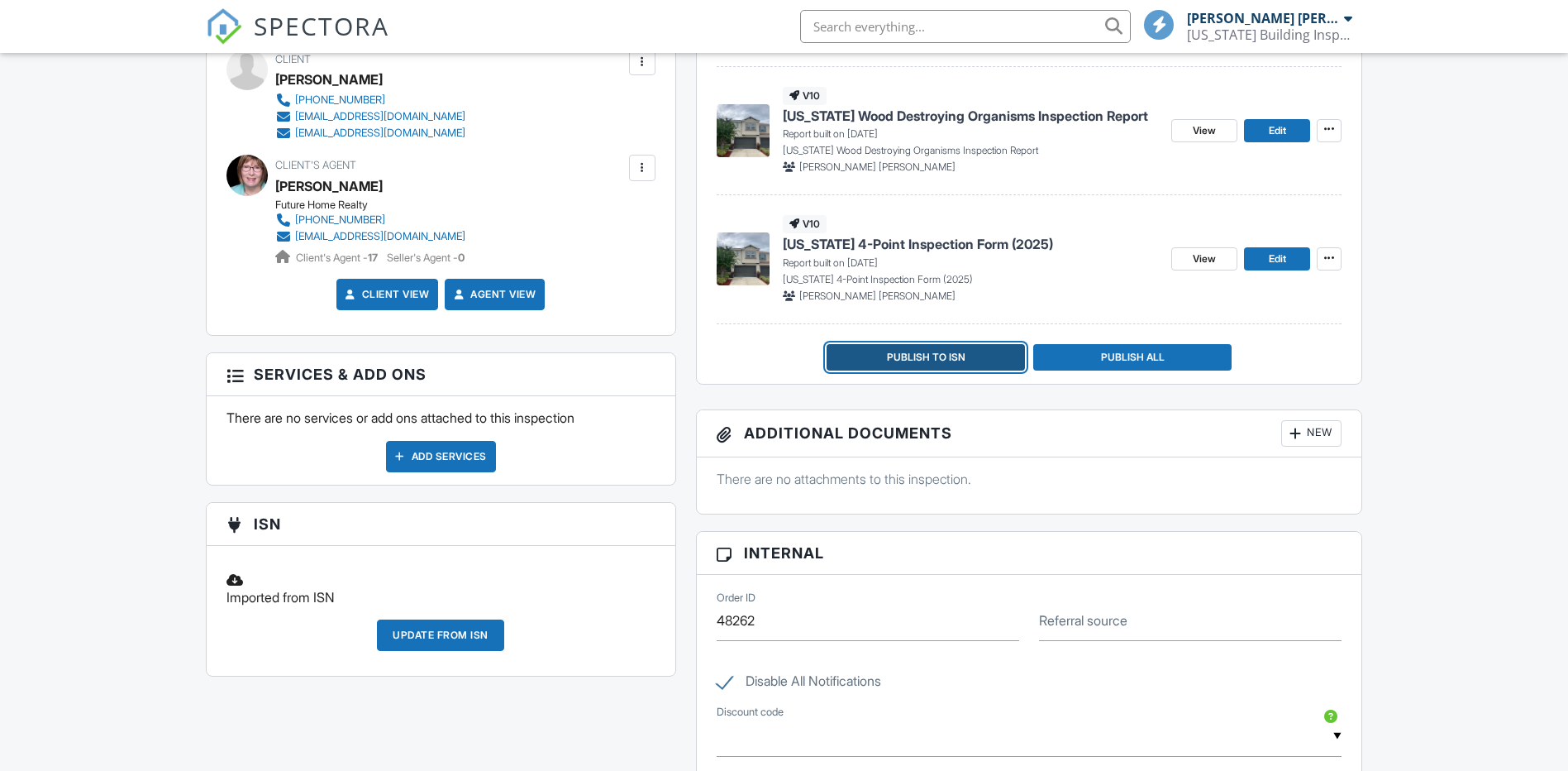
click at [920, 357] on span "Publish to ISN" at bounding box center [925, 357] width 78 height 17
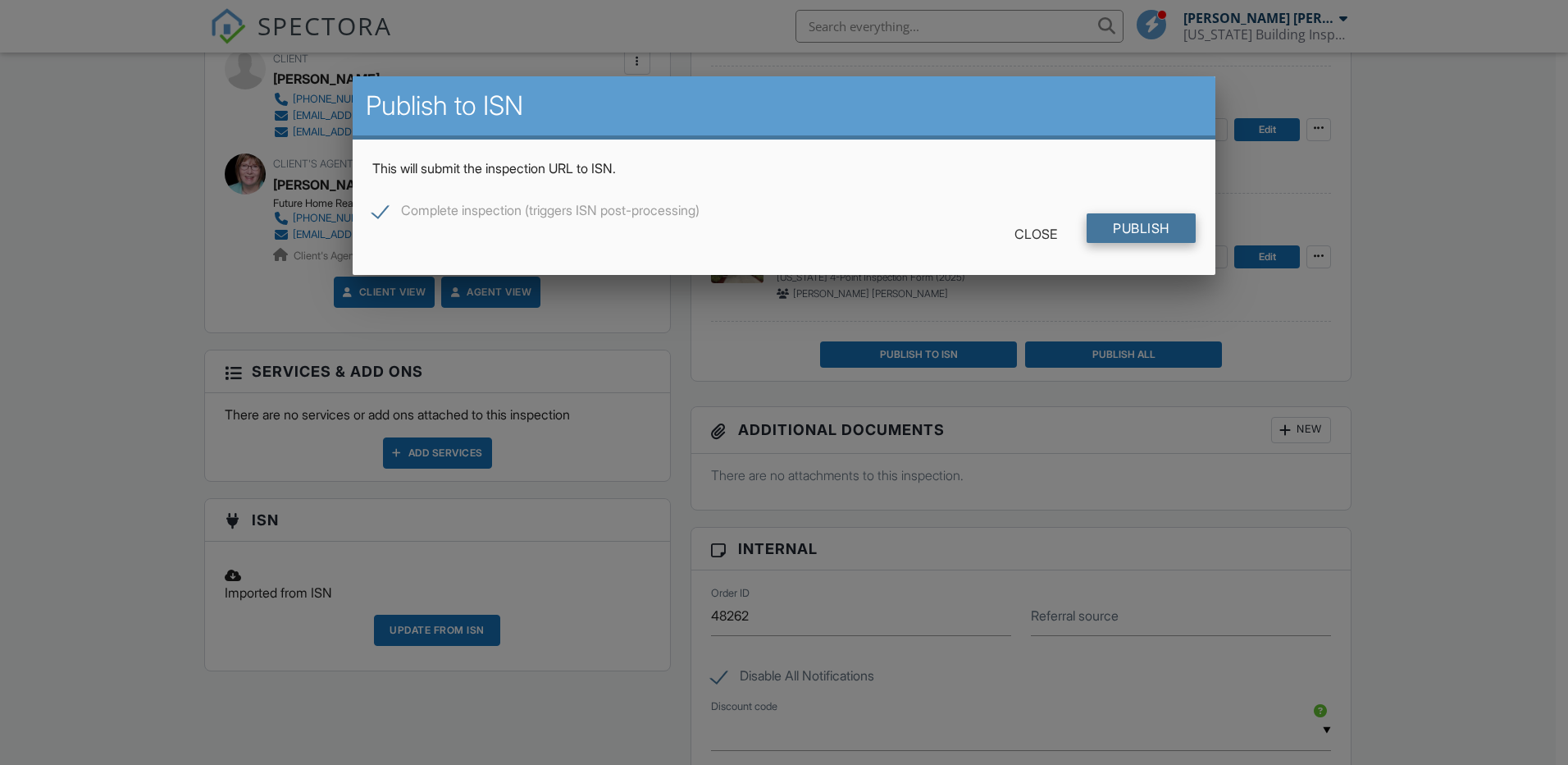
click at [1153, 228] on input "Publish" at bounding box center [1142, 228] width 110 height 29
